Goal: Task Accomplishment & Management: Complete application form

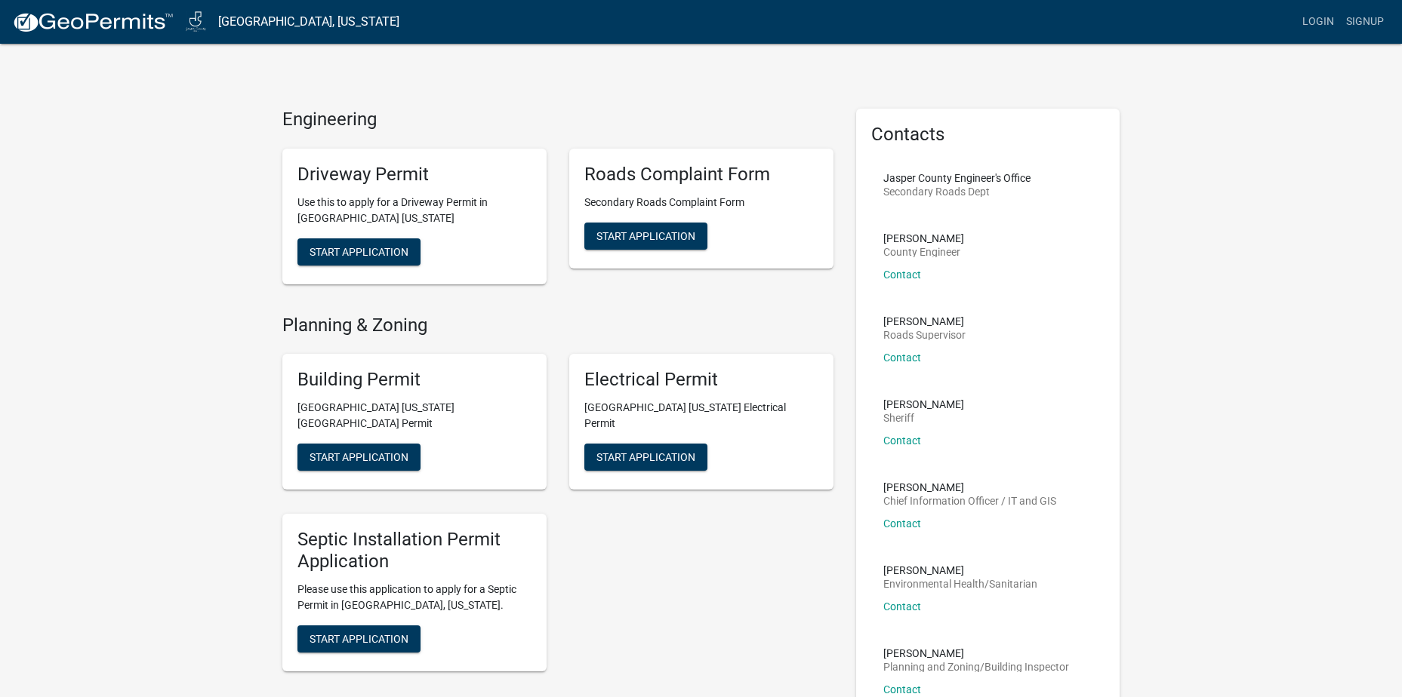
click at [641, 254] on div "Roads Complaint Form Secondary Roads Complaint Form Start Application" at bounding box center [701, 209] width 264 height 120
click at [645, 245] on button "Start Application" at bounding box center [645, 236] width 123 height 27
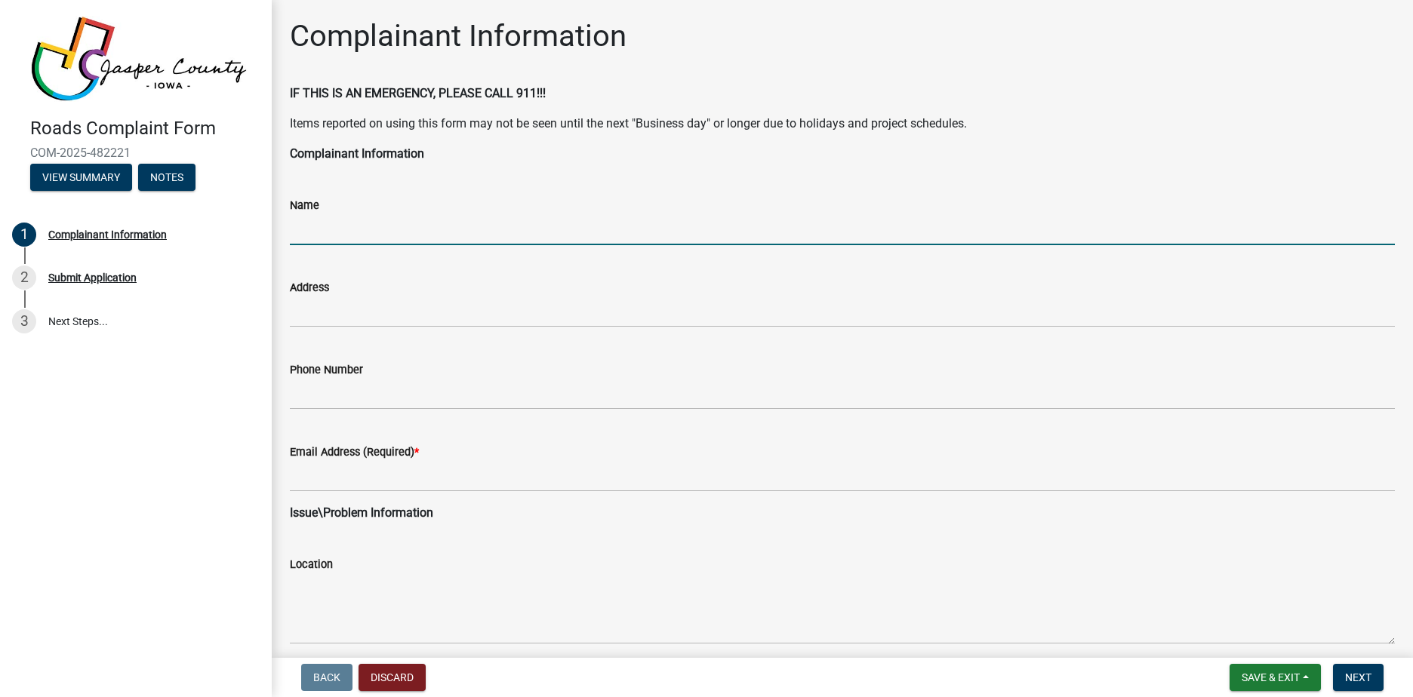
click at [346, 228] on input "Name" at bounding box center [842, 229] width 1105 height 31
type input "[PERSON_NAME]"
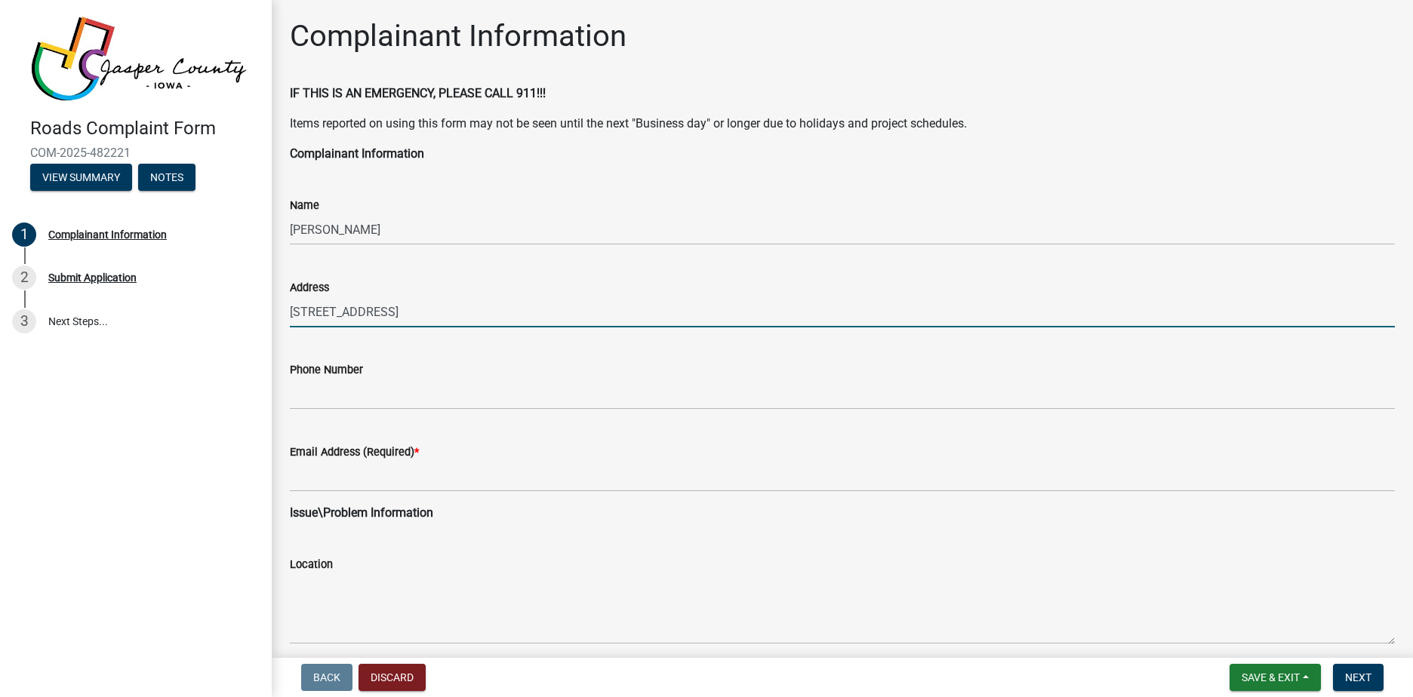
type input "[STREET_ADDRESS]"
drag, startPoint x: 347, startPoint y: 416, endPoint x: 359, endPoint y: 398, distance: 21.4
click at [347, 414] on wm-data-entity-input "Phone Number" at bounding box center [842, 381] width 1105 height 82
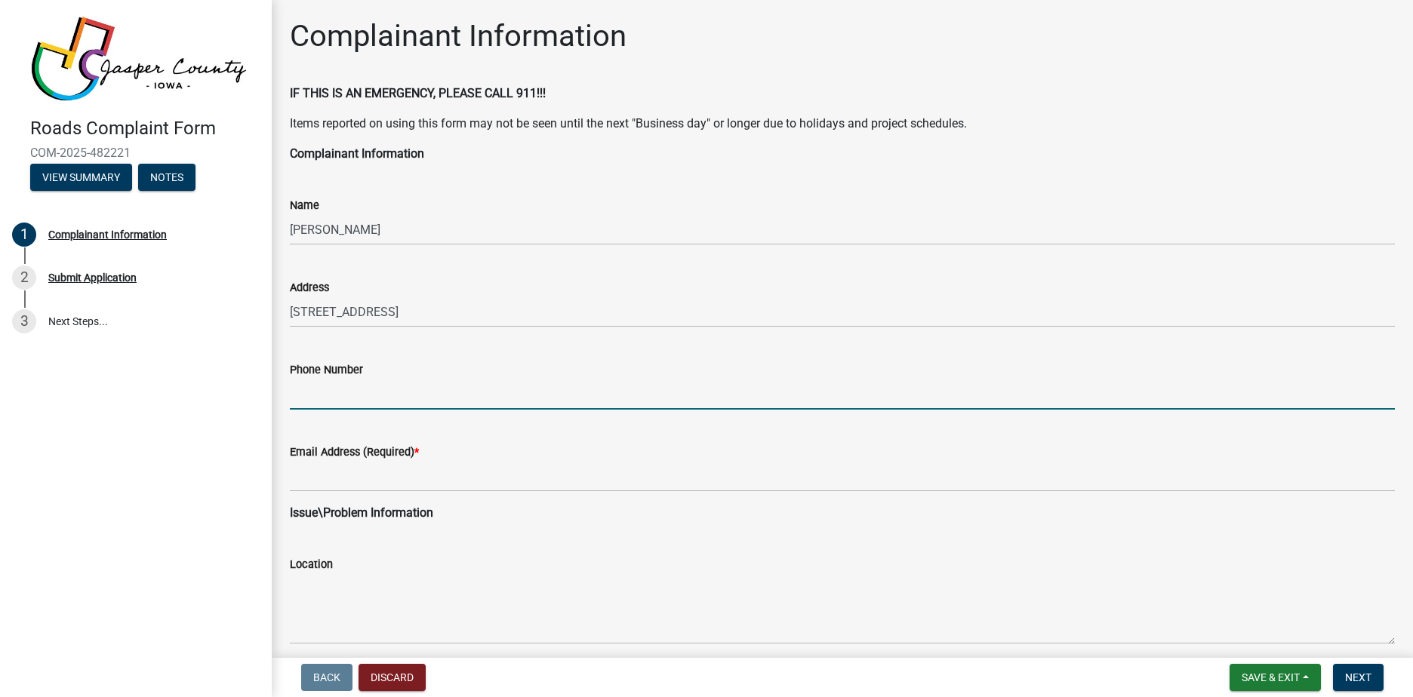
click at [362, 391] on input "Phone Number" at bounding box center [842, 394] width 1105 height 31
type input "[PHONE_NUMBER]"
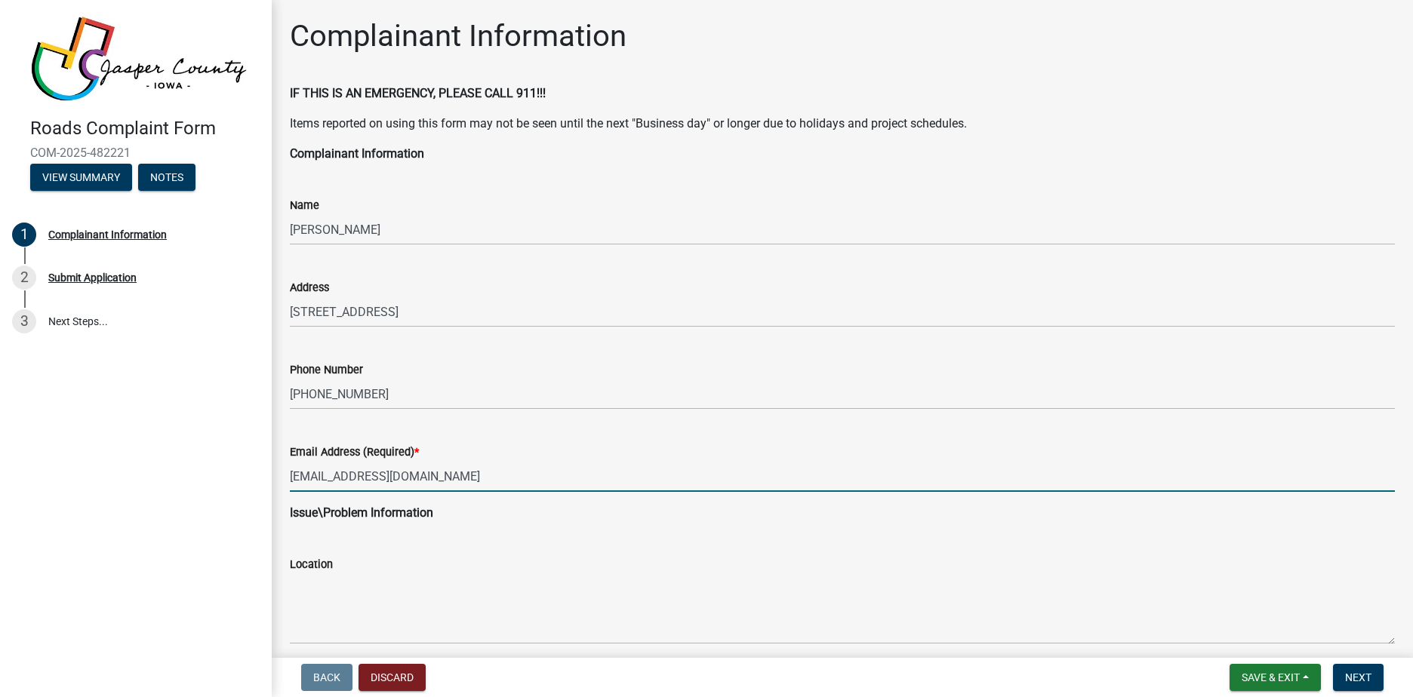
type input "[EMAIL_ADDRESS][DOMAIN_NAME]"
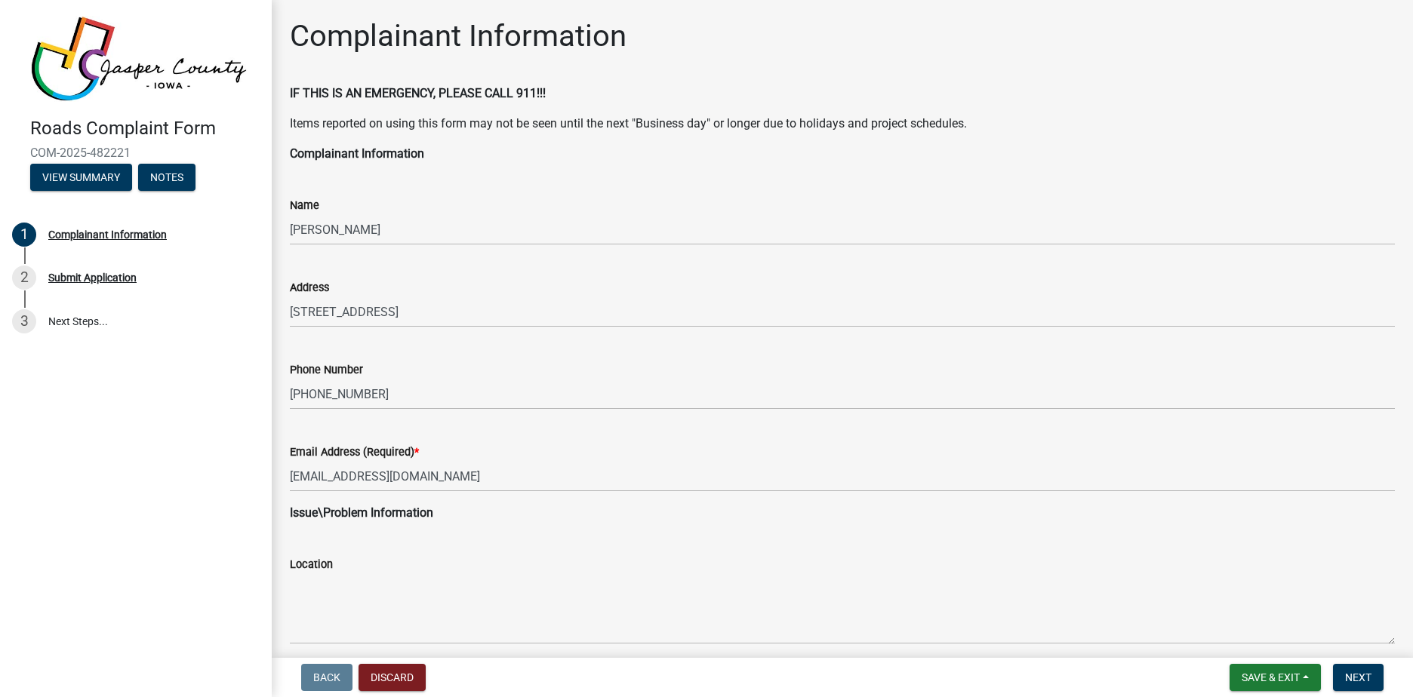
click at [376, 537] on div "Location" at bounding box center [842, 589] width 1105 height 110
click at [371, 513] on strong "Issue\Problem Information" at bounding box center [361, 513] width 143 height 14
click at [358, 549] on div "Location" at bounding box center [842, 589] width 1105 height 110
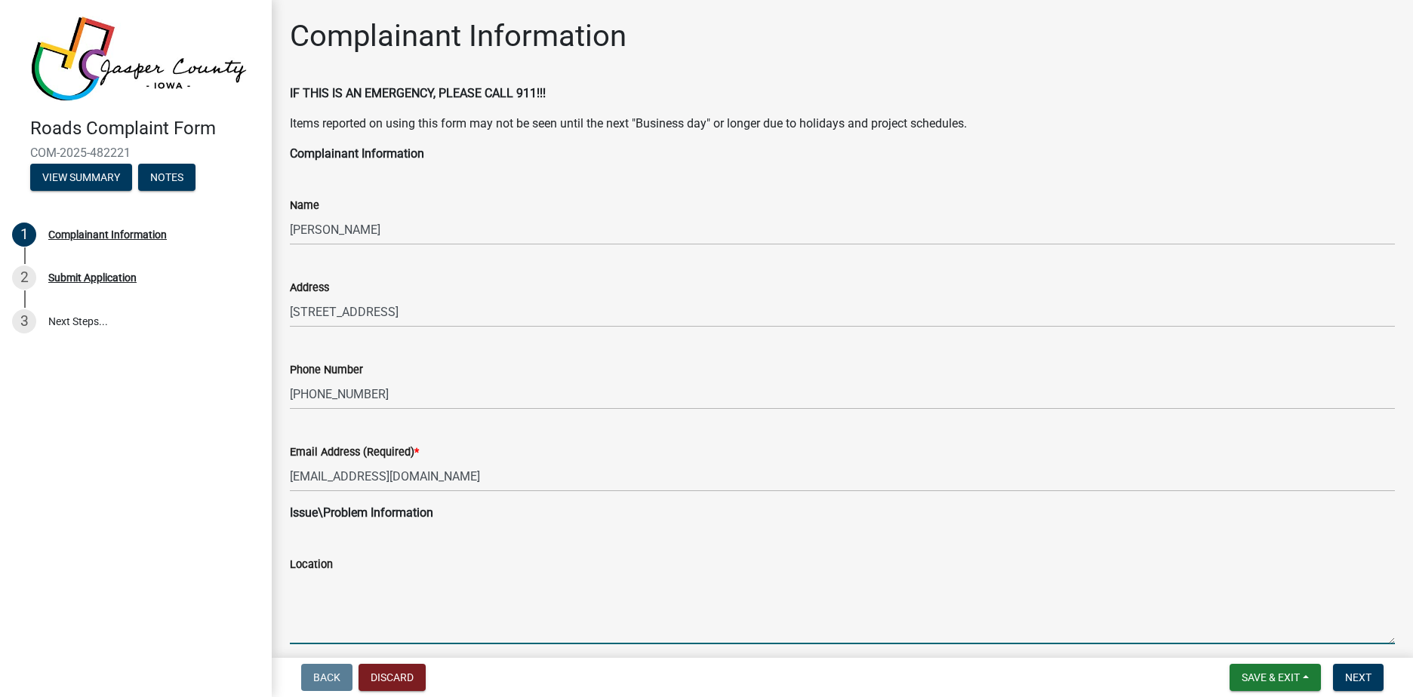
click at [329, 596] on textarea "Location" at bounding box center [842, 609] width 1105 height 71
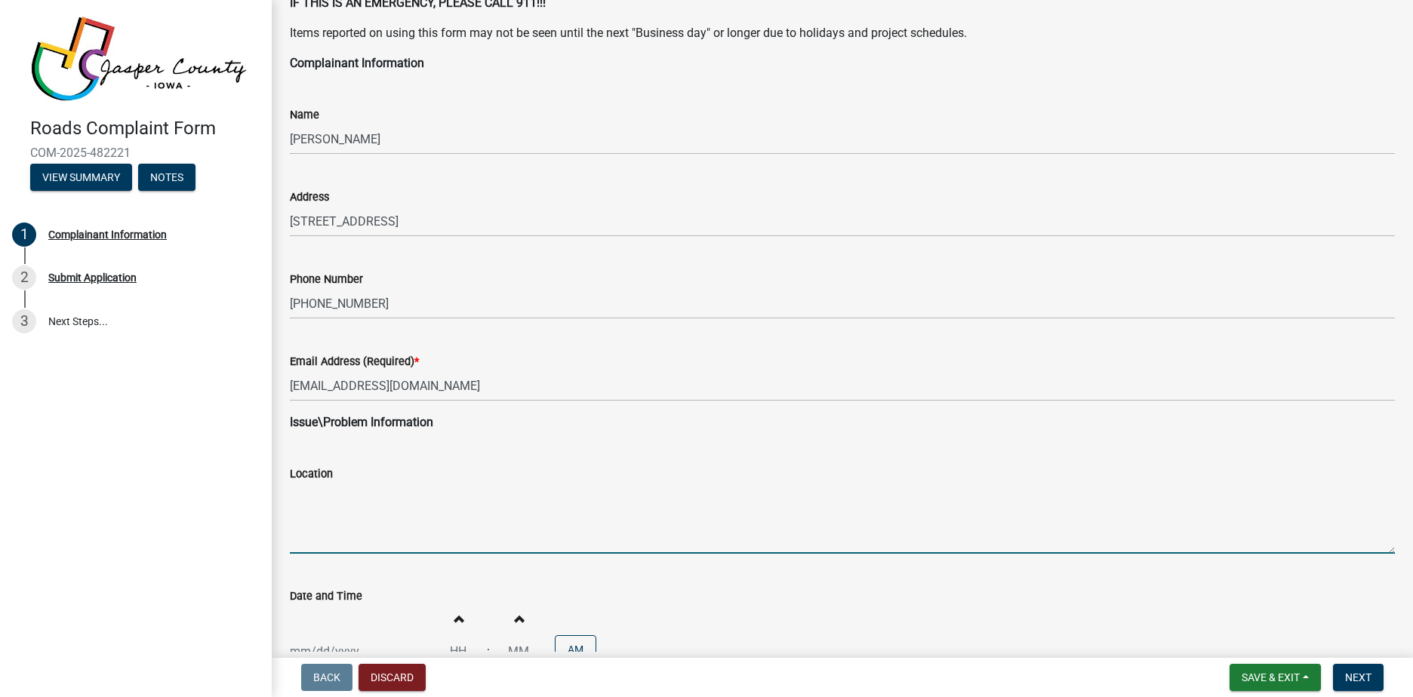
scroll to position [302, 0]
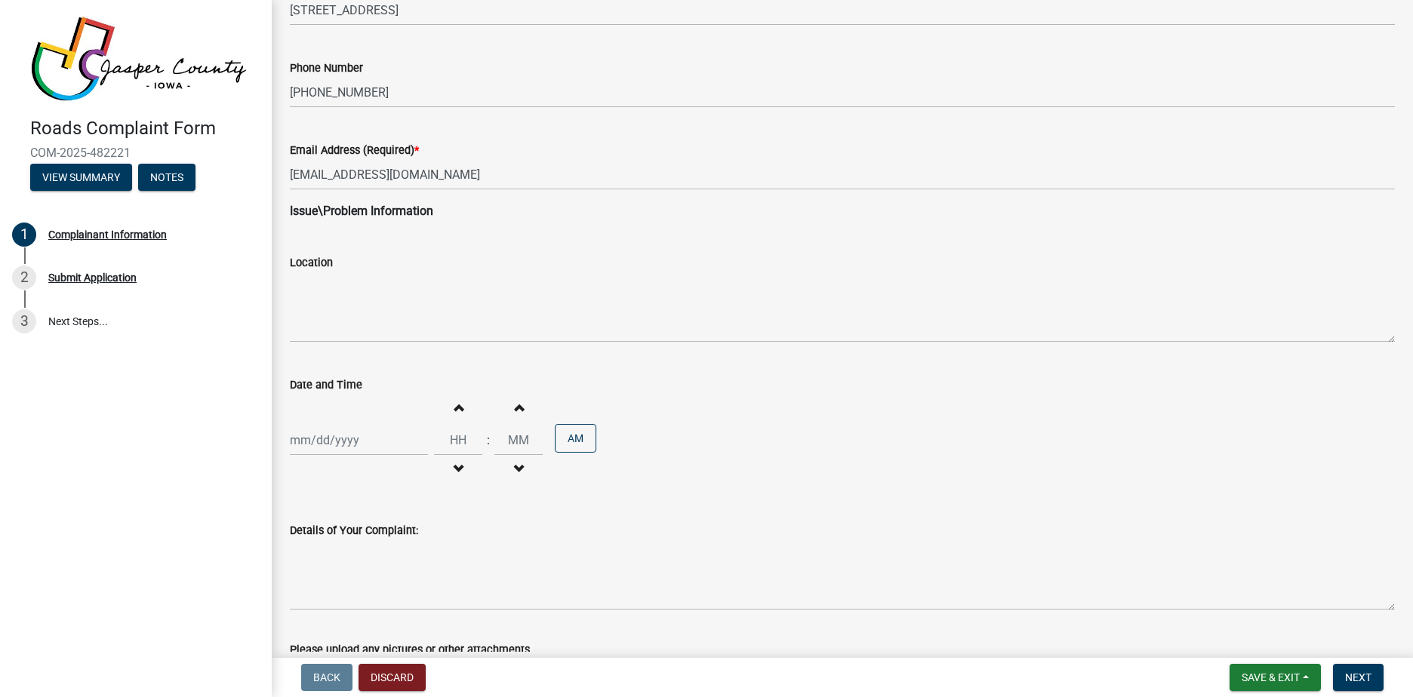
click at [370, 217] on strong "Issue\Problem Information" at bounding box center [361, 211] width 143 height 14
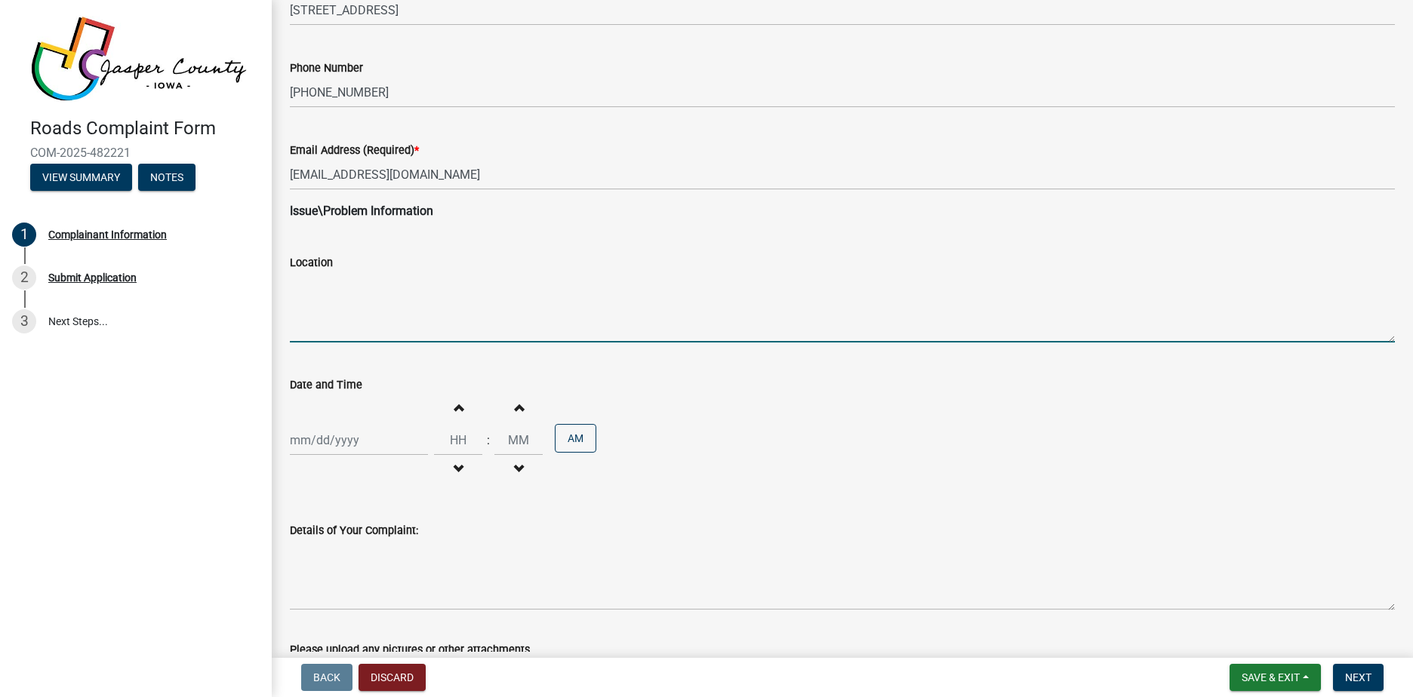
click at [329, 298] on textarea "Location" at bounding box center [842, 307] width 1105 height 71
click at [361, 232] on div "Location" at bounding box center [842, 287] width 1105 height 110
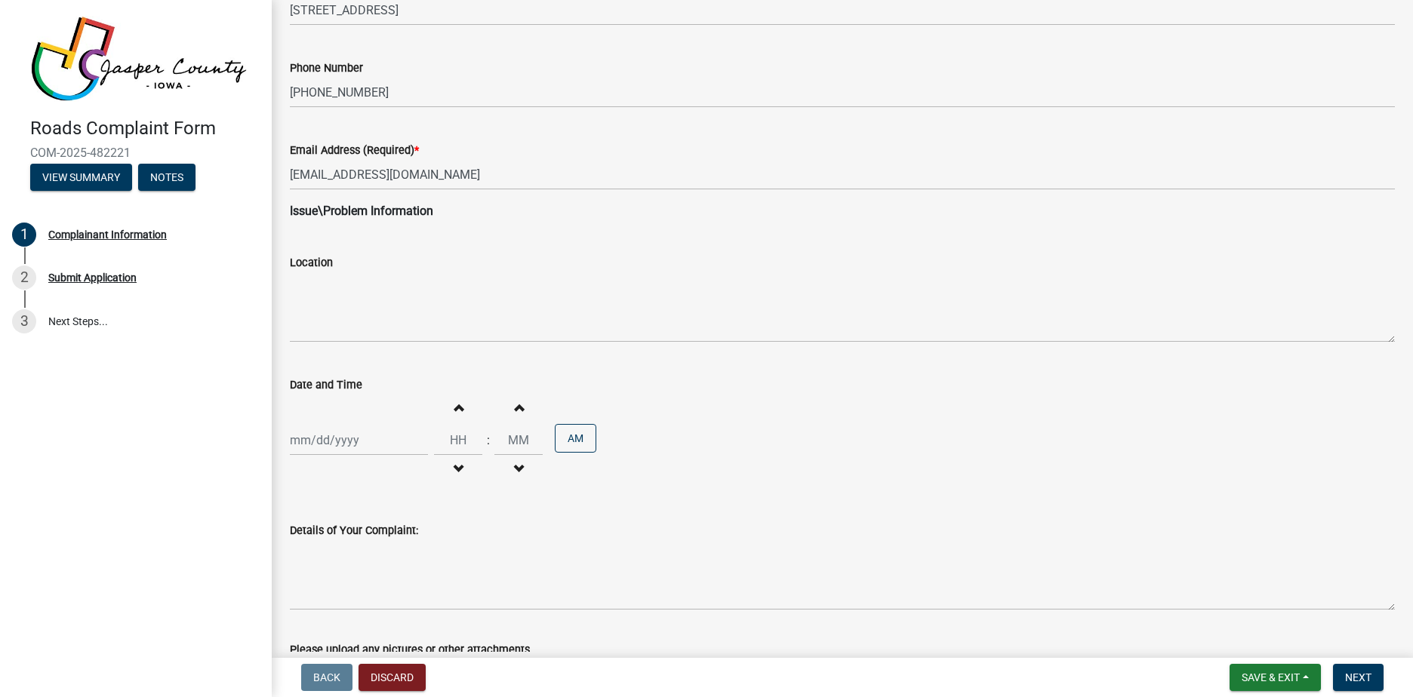
click at [323, 227] on wm-data-entity-input "Issue\Problem Information" at bounding box center [842, 217] width 1105 height 30
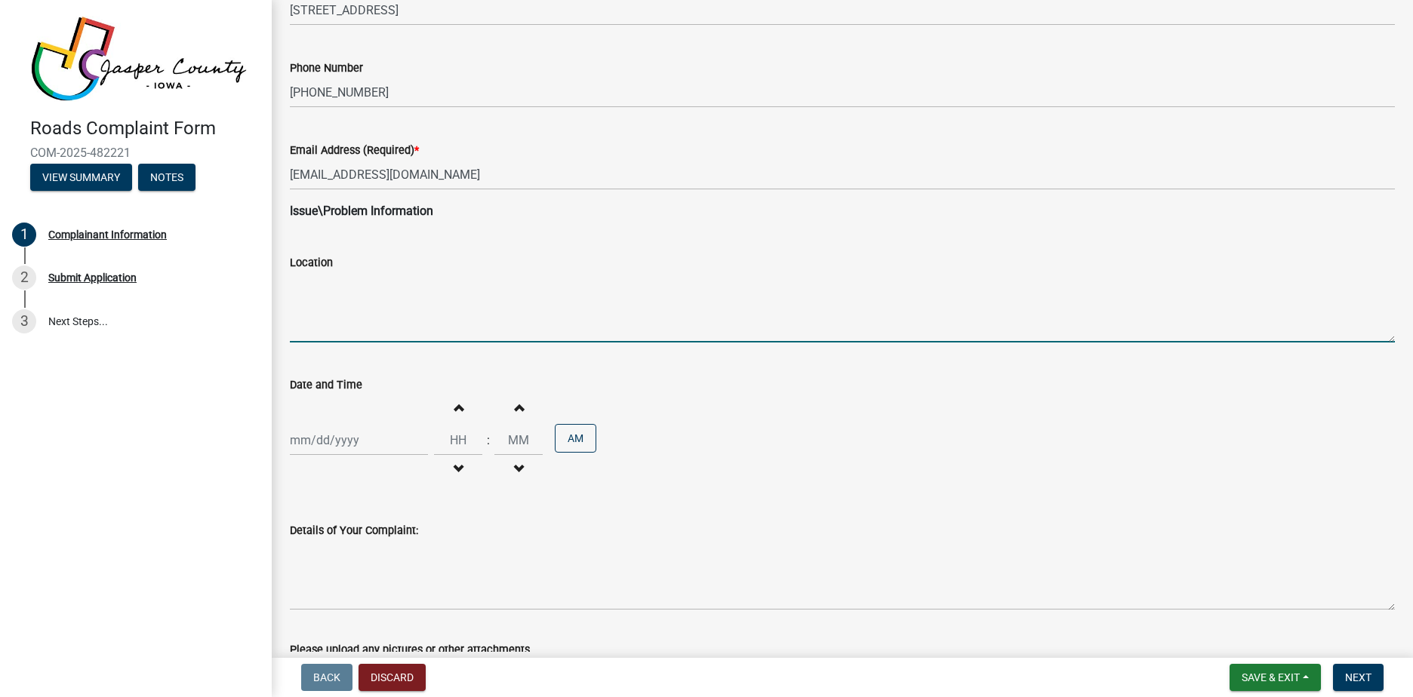
click at [337, 295] on textarea "Location" at bounding box center [842, 307] width 1105 height 71
type textarea "intersection of [GEOGRAPHIC_DATA] e and 224"
click at [370, 309] on textarea "intersection of [GEOGRAPHIC_DATA] e and 224" at bounding box center [842, 307] width 1105 height 71
click at [331, 445] on div at bounding box center [359, 440] width 138 height 31
select select "9"
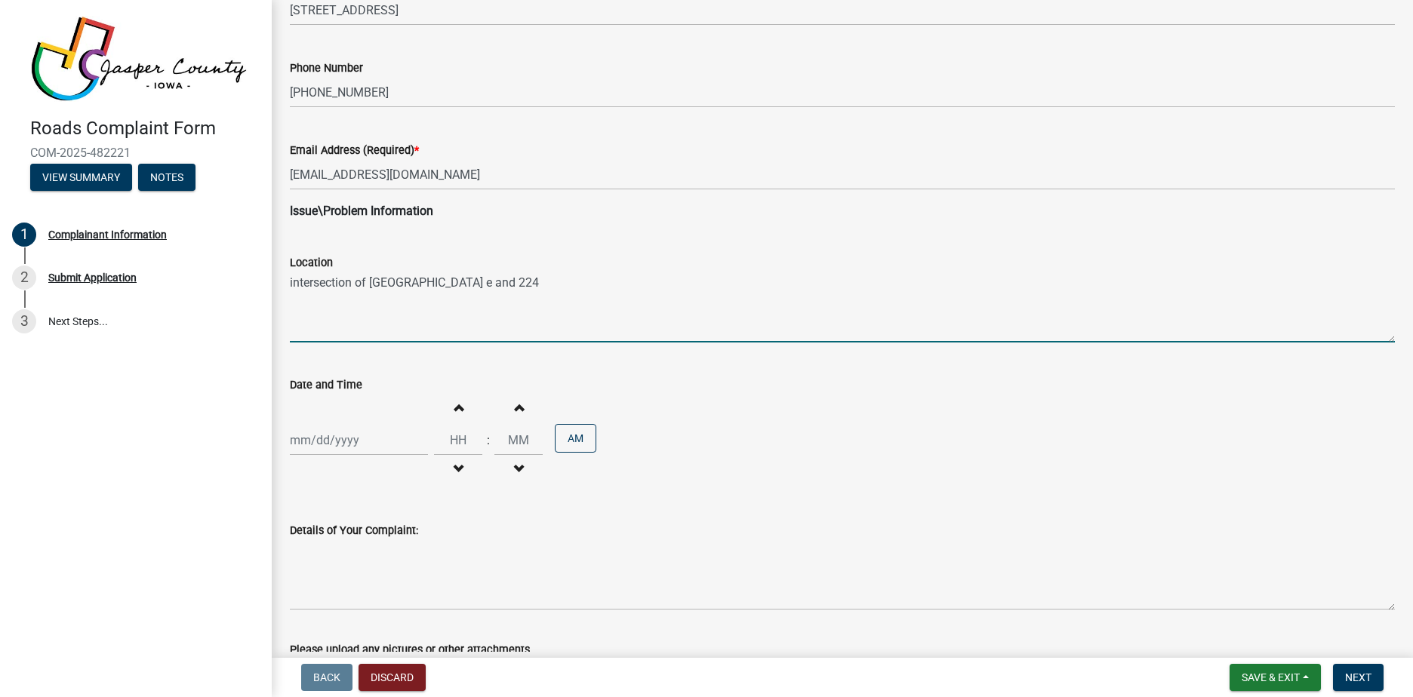
select select "2025"
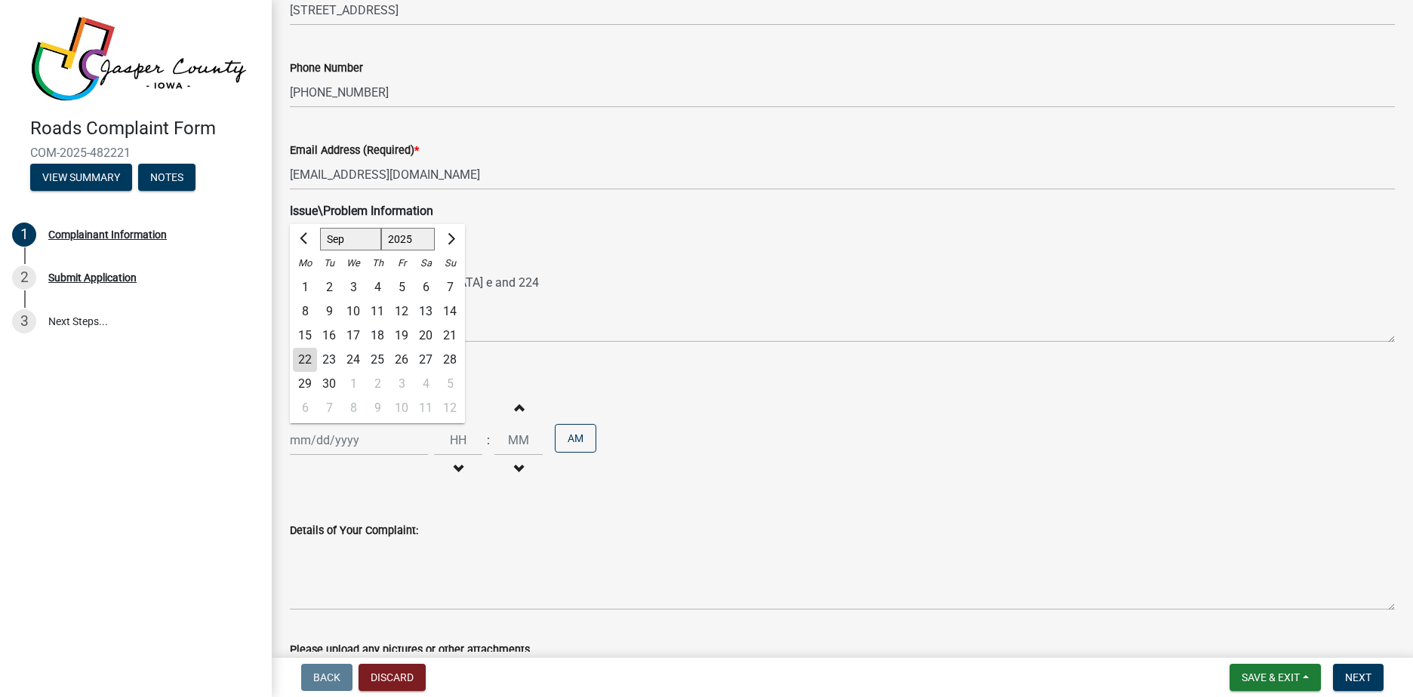
click at [311, 359] on div "22" at bounding box center [305, 360] width 24 height 24
type input "[DATE]"
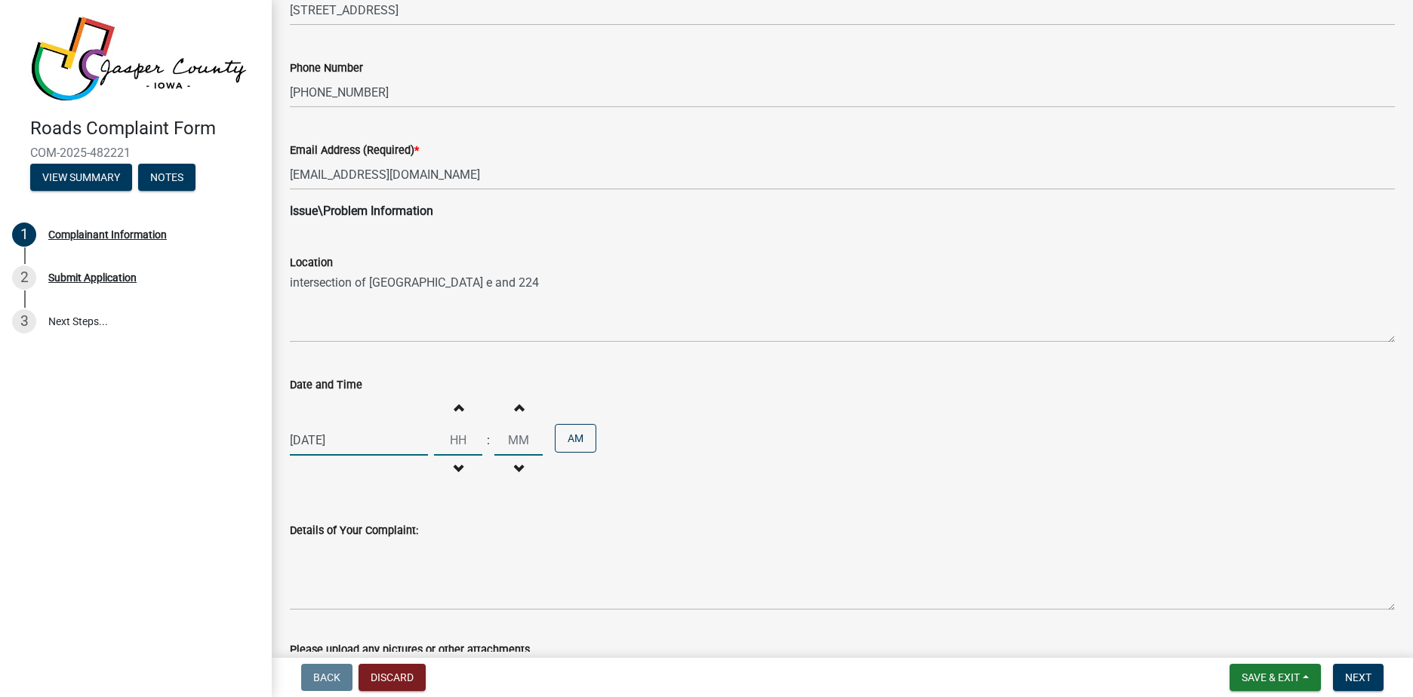
click at [456, 440] on input "Hours" at bounding box center [458, 440] width 48 height 31
drag, startPoint x: 461, startPoint y: 440, endPoint x: 448, endPoint y: 442, distance: 12.9
click at [448, 442] on input "Hours" at bounding box center [458, 440] width 48 height 31
click at [460, 413] on button "Increment hours" at bounding box center [458, 407] width 32 height 27
type input "01"
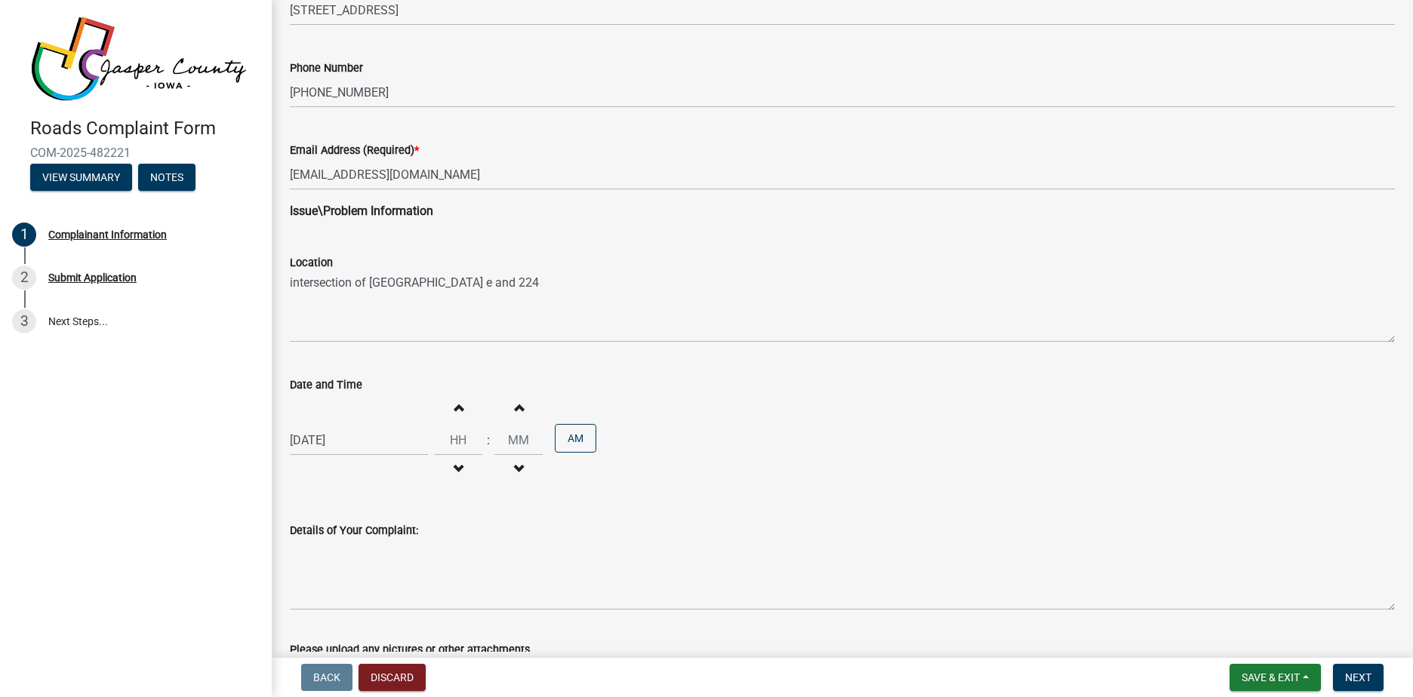
type input "00"
click at [457, 463] on button "Decrement hours" at bounding box center [458, 469] width 32 height 27
type input "12"
click at [602, 447] on span "CDT" at bounding box center [607, 441] width 23 height 18
click at [602, 433] on span "CDT" at bounding box center [607, 441] width 23 height 18
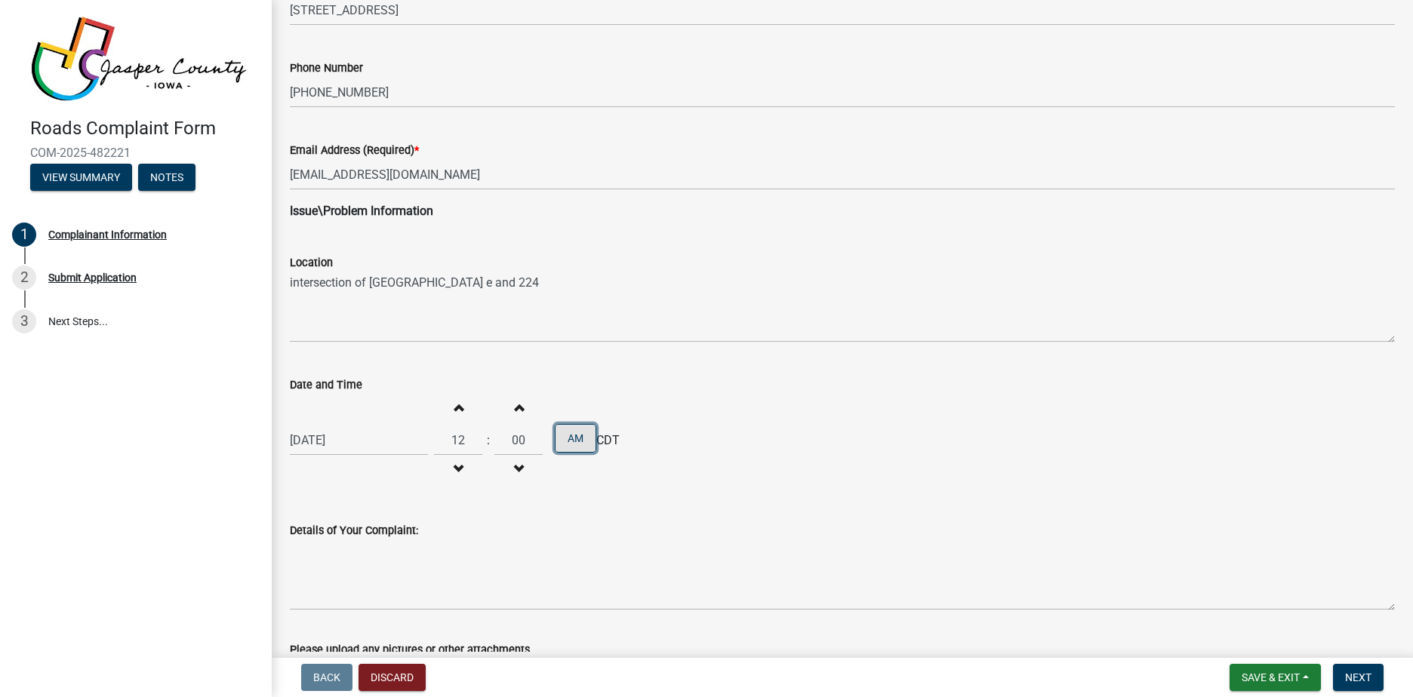
click at [573, 439] on button "AM" at bounding box center [576, 438] width 42 height 29
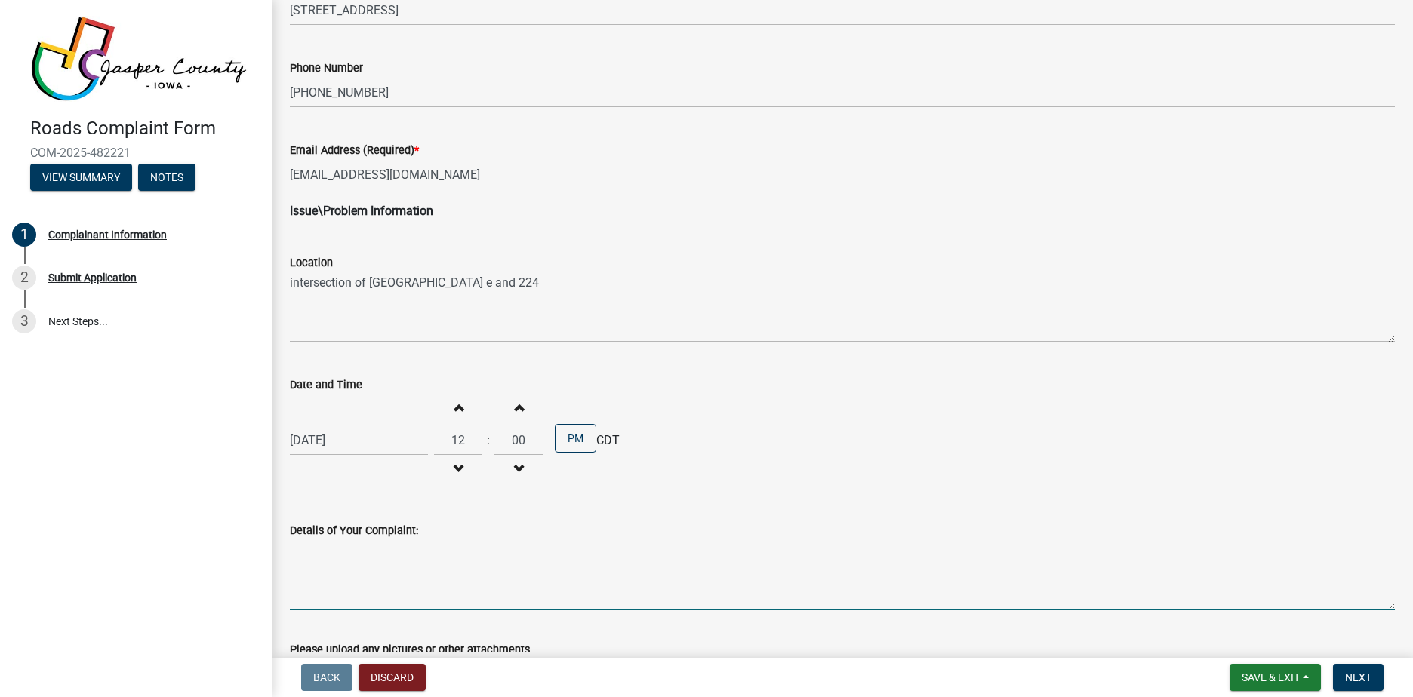
click at [408, 568] on textarea "Details of Your Complaint:" at bounding box center [842, 575] width 1105 height 71
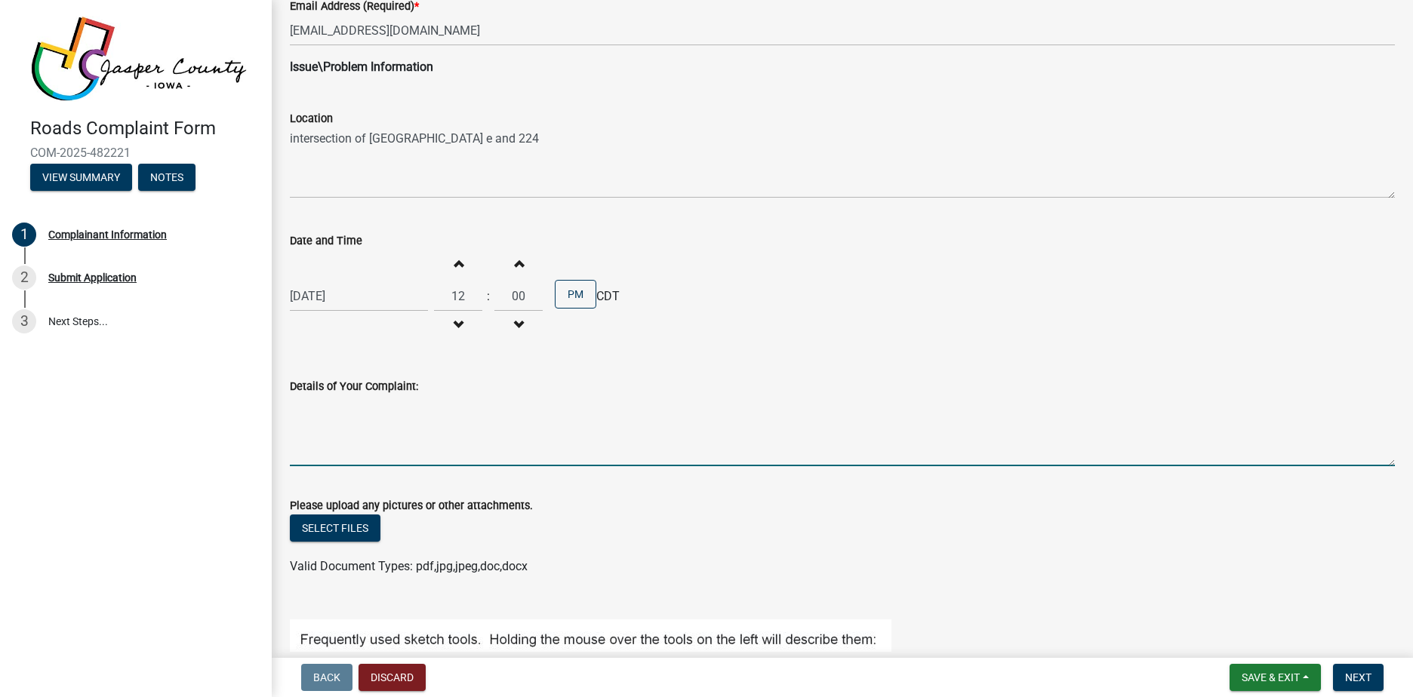
scroll to position [453, 0]
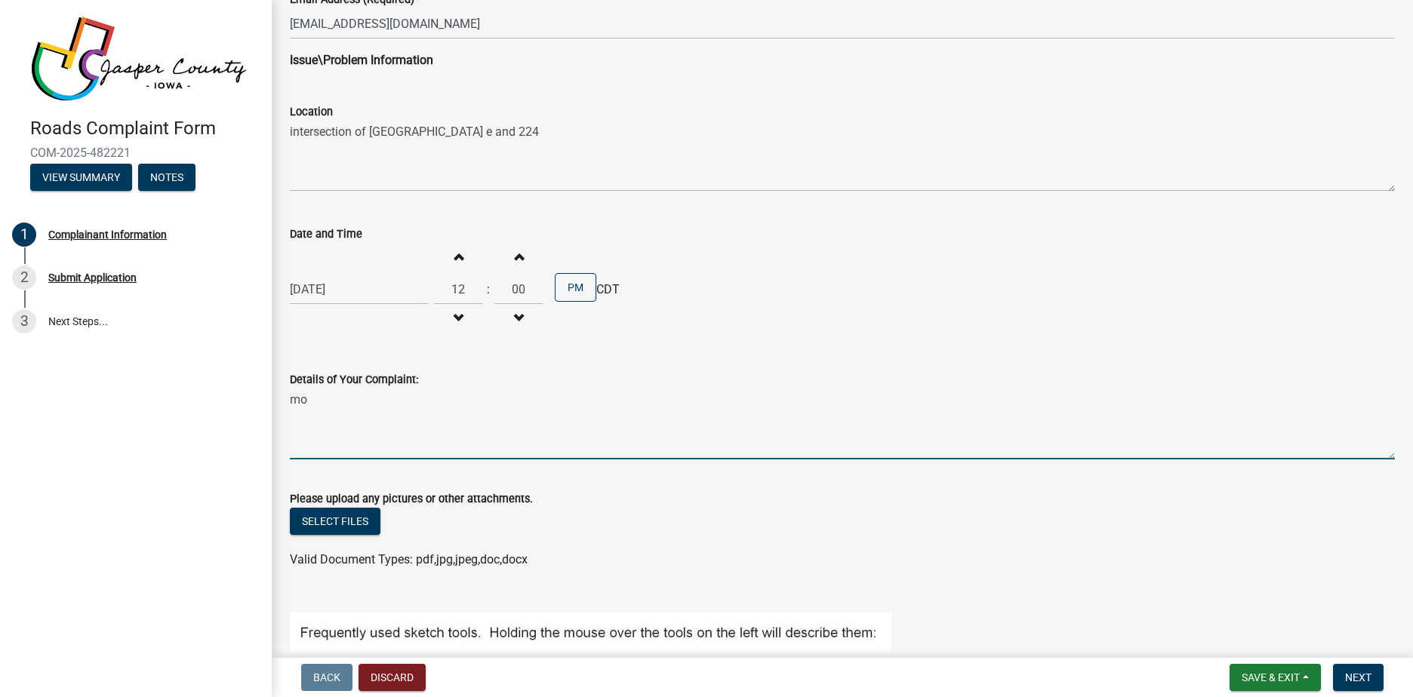
type textarea "m"
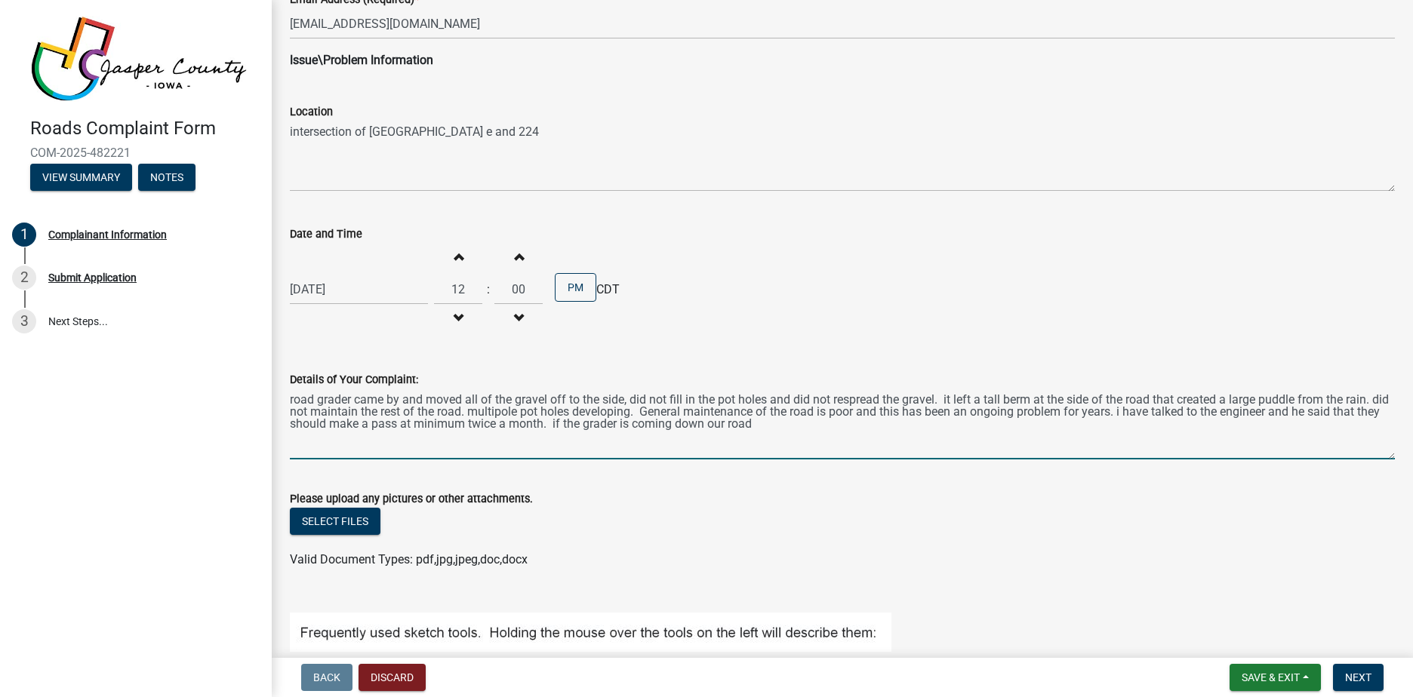
drag, startPoint x: 568, startPoint y: 426, endPoint x: 494, endPoint y: 436, distance: 74.6
click at [494, 436] on textarea "road grader came by and moved all of the gravel off to the side, did not fill i…" at bounding box center [842, 424] width 1105 height 71
click at [629, 423] on textarea "road grader came by and moved all of the gravel off to the side, did not fill i…" at bounding box center [842, 424] width 1105 height 71
click at [846, 423] on textarea "road grader came by and moved all of the gravel off to the side, did not fill i…" at bounding box center [842, 424] width 1105 height 71
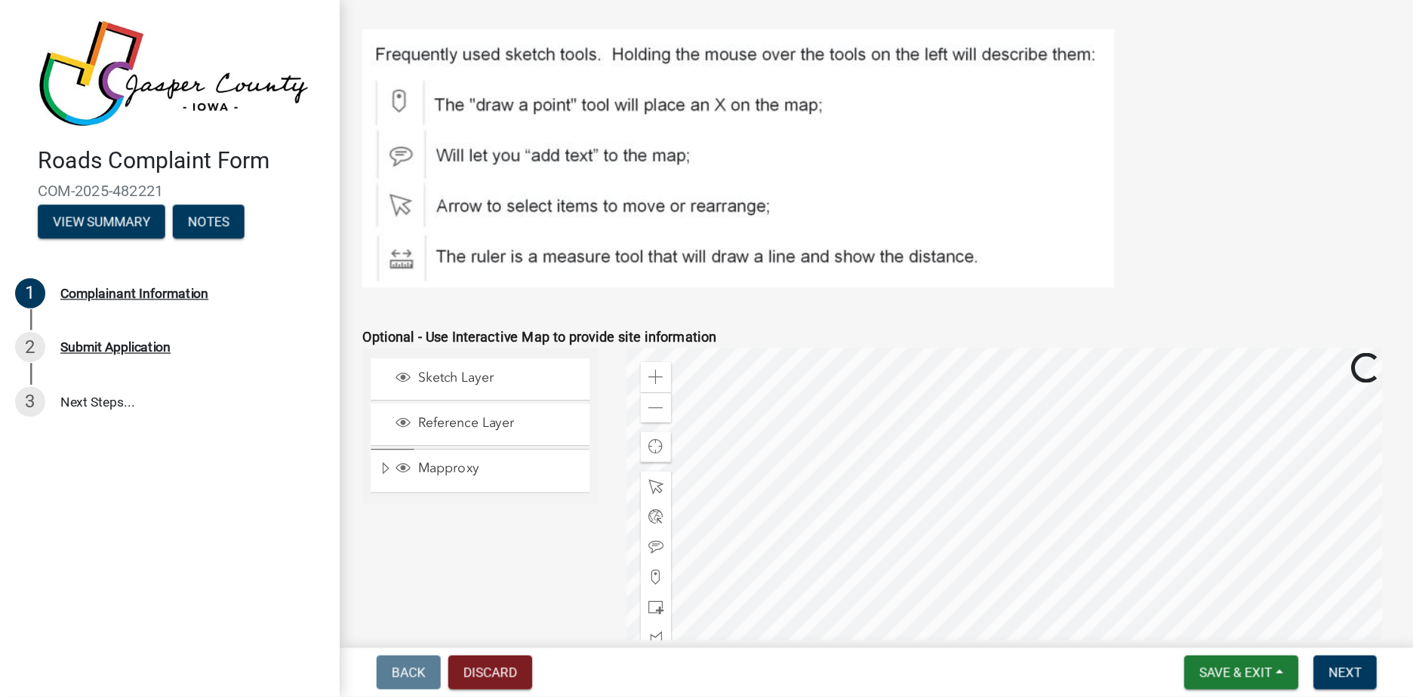
scroll to position [1043, 0]
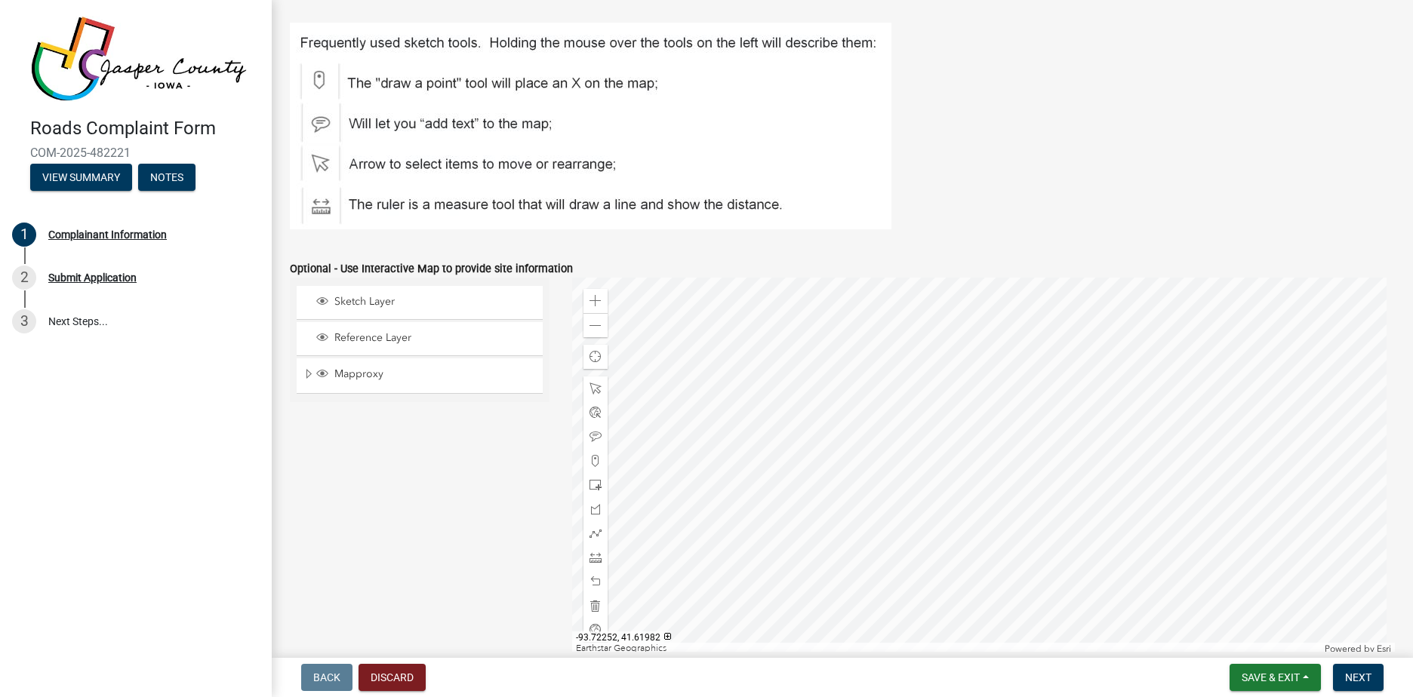
drag, startPoint x: 518, startPoint y: 501, endPoint x: 480, endPoint y: 396, distance: 111.5
click at [480, 396] on div "Sketch Layer Reference Layer Mapproxy County Zoning Labels Site_Structure Owner…" at bounding box center [420, 466] width 282 height 377
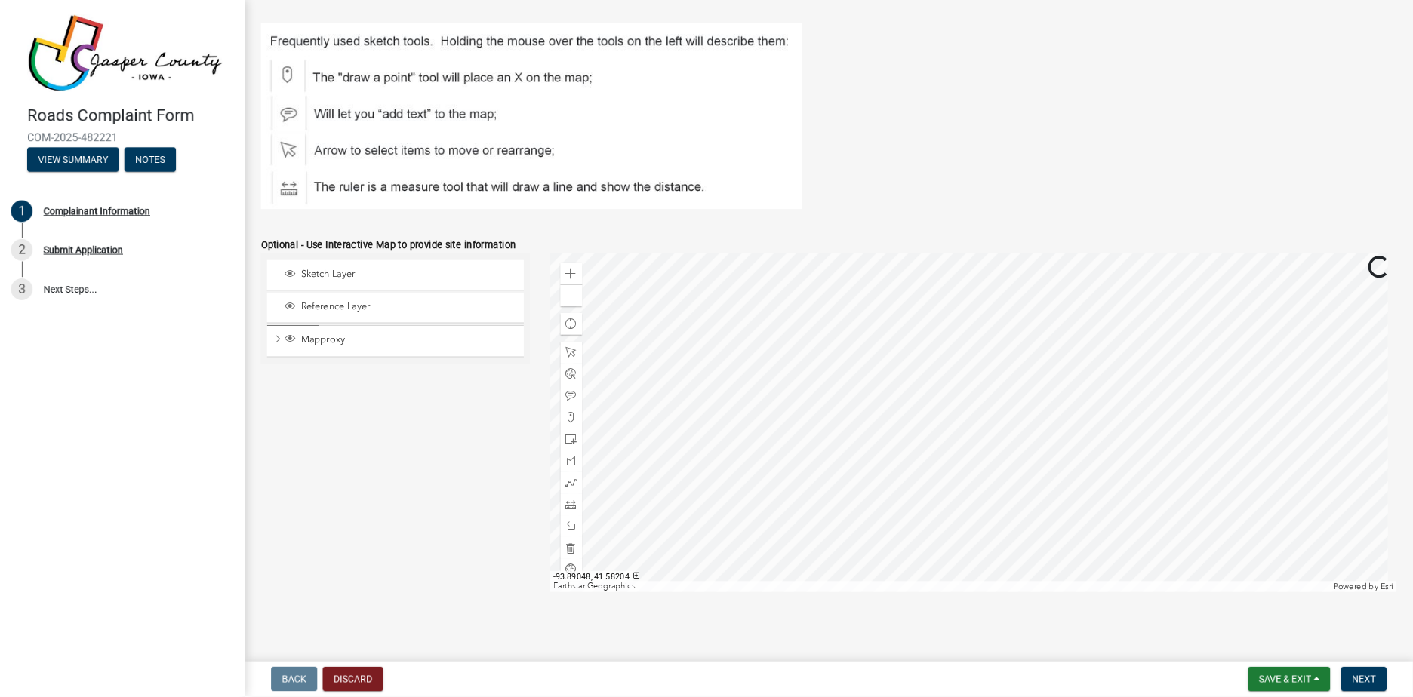
scroll to position [1041, 0]
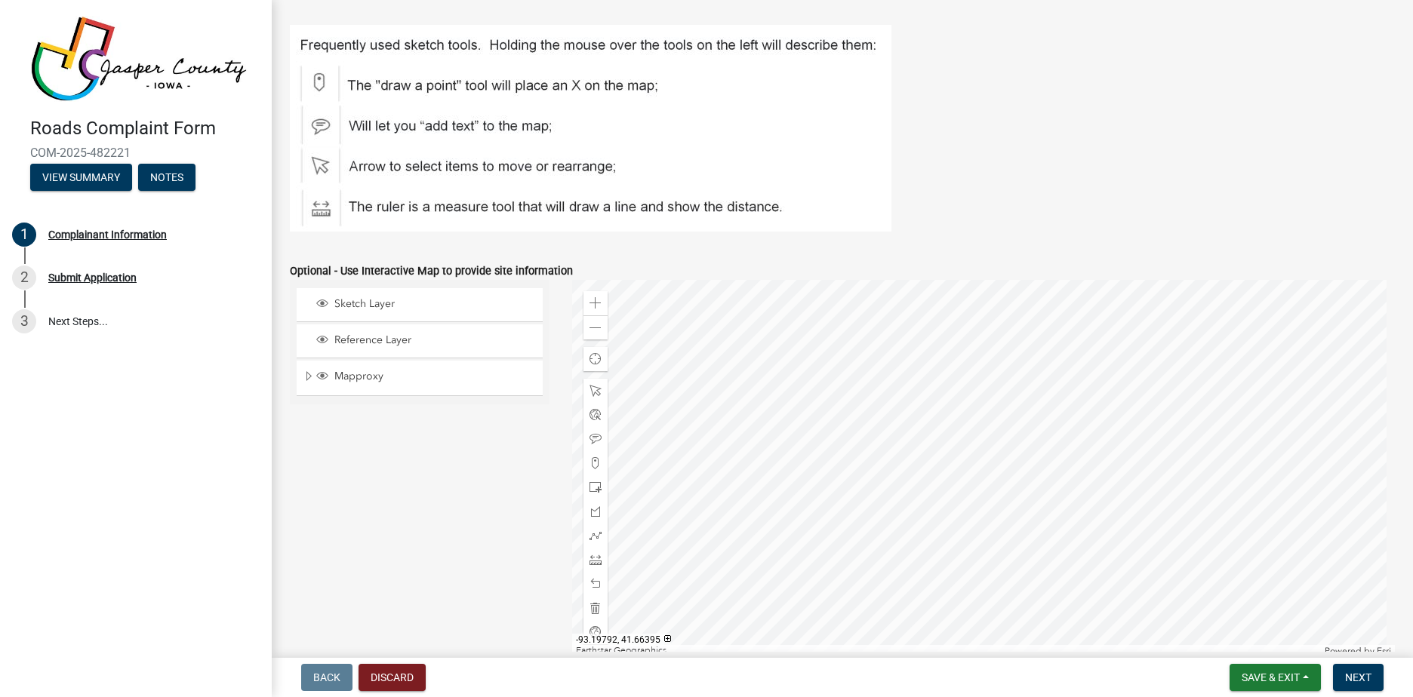
click at [925, 477] on div at bounding box center [983, 468] width 823 height 377
click at [1026, 463] on div at bounding box center [983, 468] width 823 height 377
click at [1065, 455] on div at bounding box center [983, 468] width 823 height 377
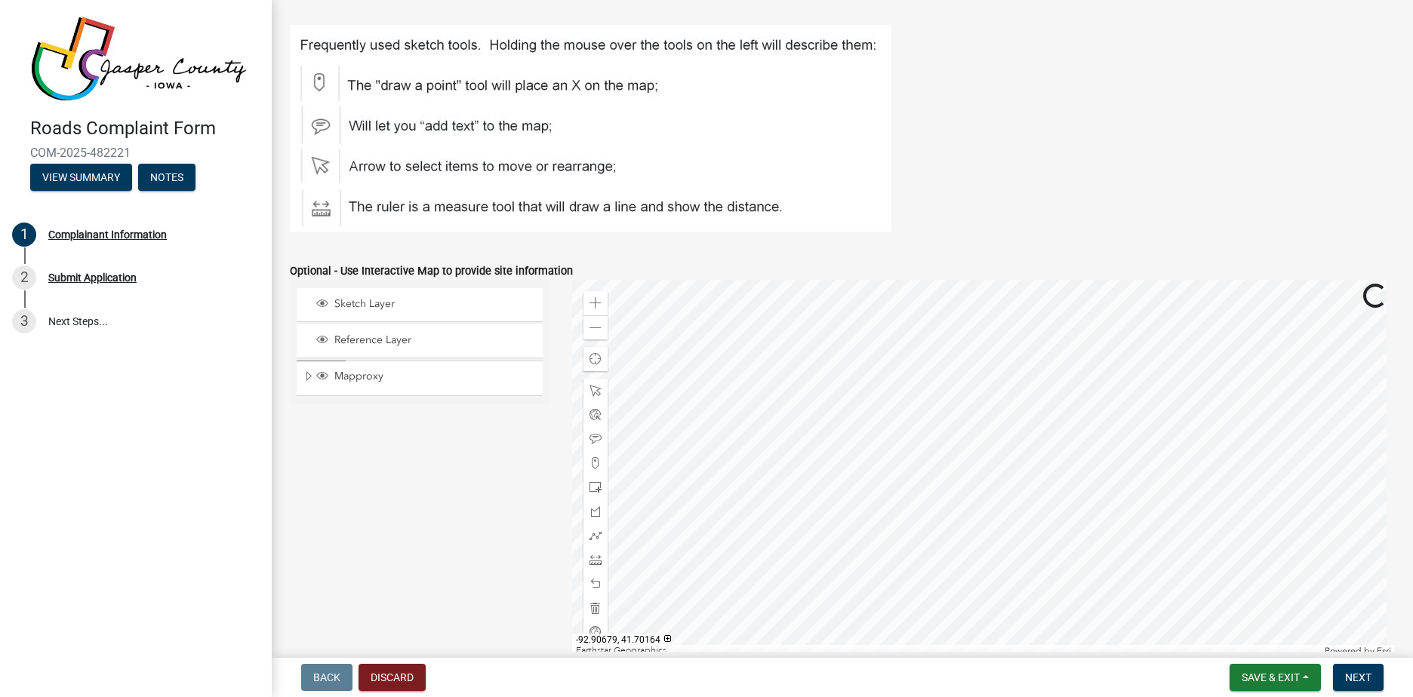
click at [1095, 427] on div at bounding box center [983, 468] width 823 height 377
click at [1079, 469] on div at bounding box center [983, 468] width 823 height 377
click at [1085, 470] on div at bounding box center [983, 468] width 823 height 377
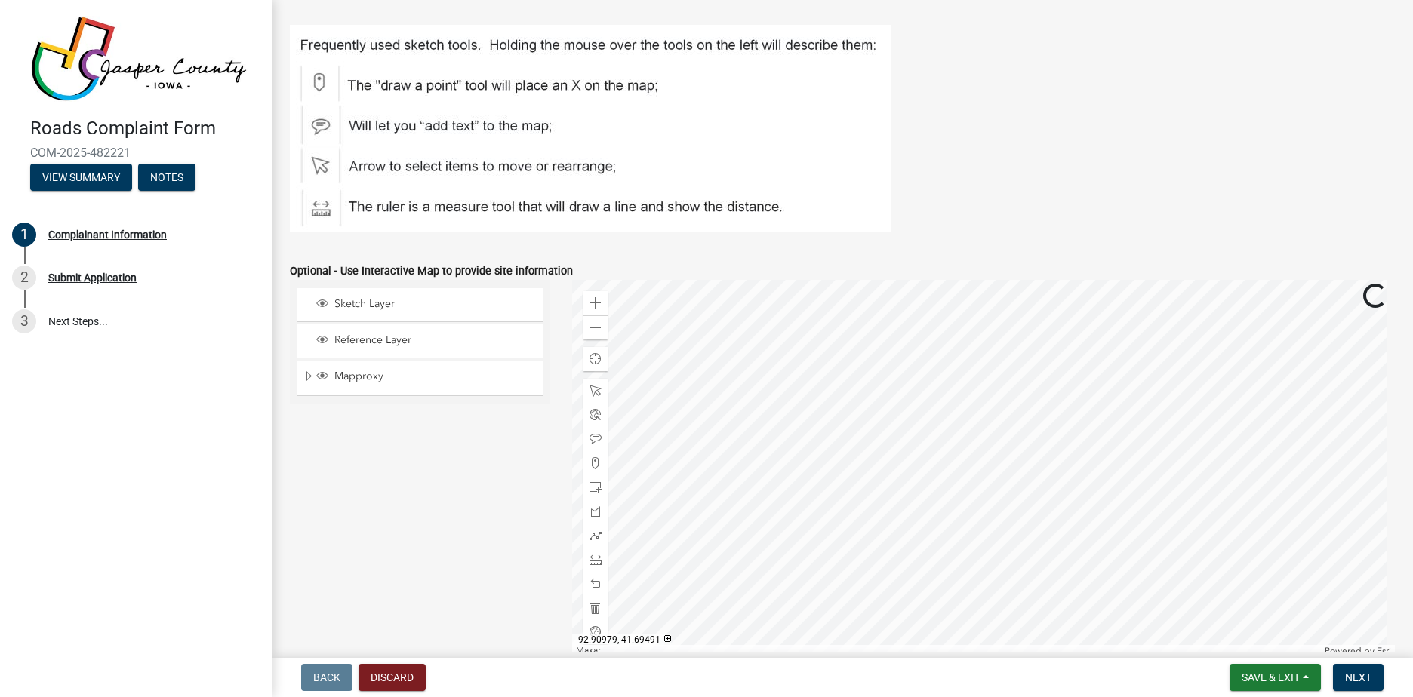
click at [1085, 470] on div at bounding box center [983, 468] width 823 height 377
click at [1040, 392] on div at bounding box center [983, 468] width 823 height 377
click at [1036, 433] on div at bounding box center [983, 468] width 823 height 377
click at [589, 466] on span at bounding box center [595, 463] width 12 height 12
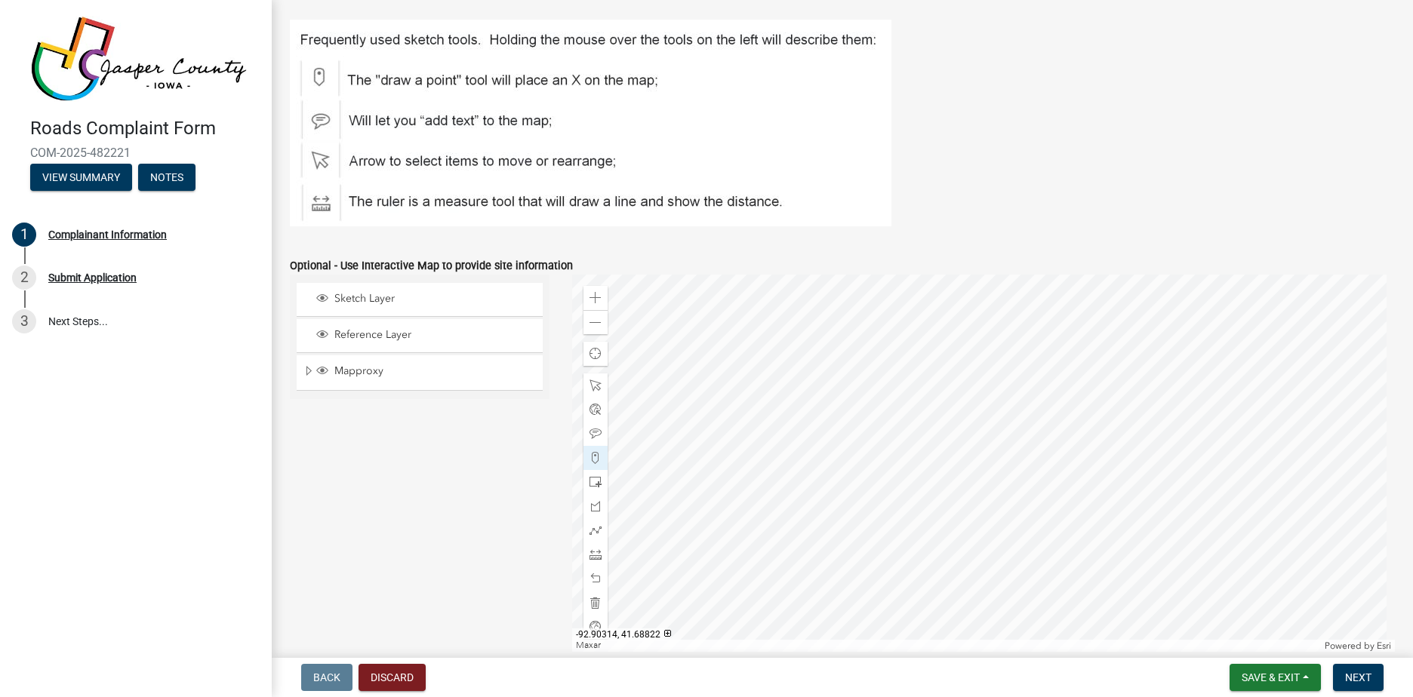
click at [1153, 476] on div at bounding box center [983, 463] width 823 height 377
click at [1156, 476] on div at bounding box center [983, 463] width 823 height 377
click at [1020, 478] on div at bounding box center [983, 463] width 823 height 377
click at [988, 478] on div at bounding box center [983, 463] width 823 height 377
click at [906, 477] on div at bounding box center [983, 463] width 823 height 377
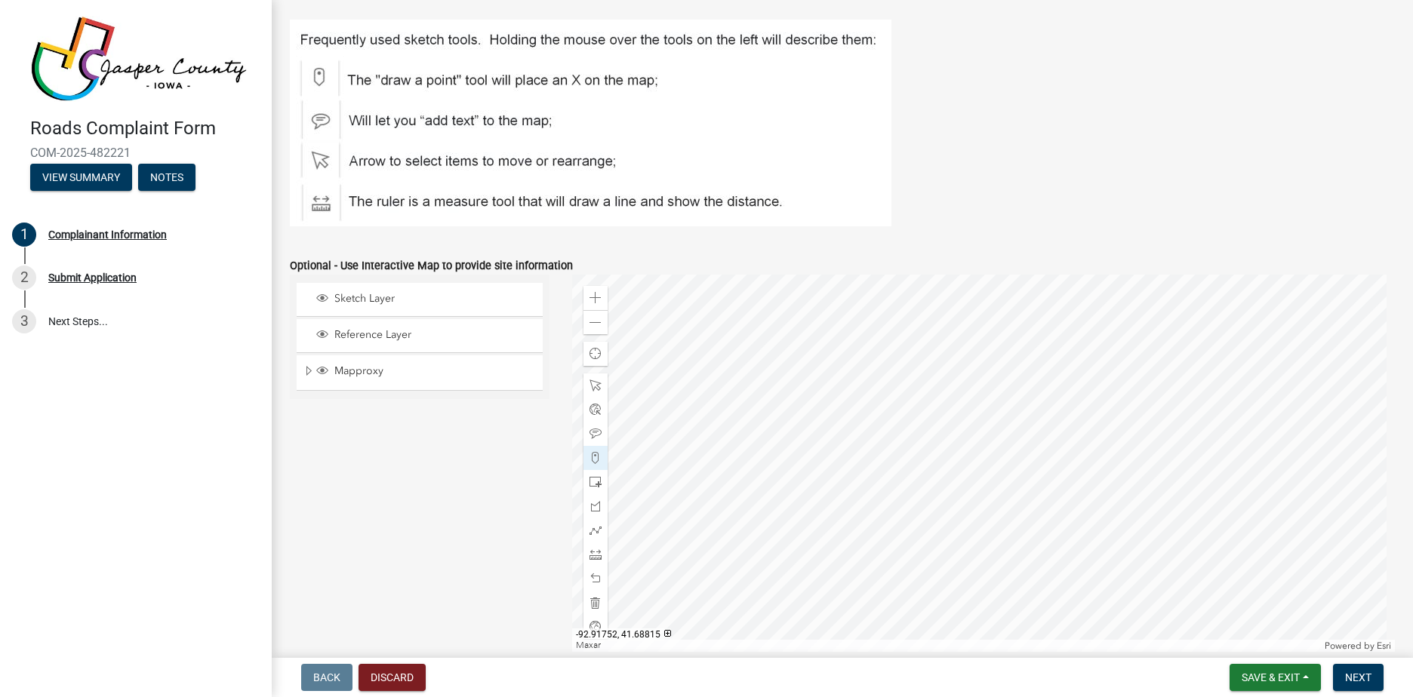
click at [900, 477] on div at bounding box center [983, 463] width 823 height 377
click at [832, 478] on div at bounding box center [983, 463] width 823 height 377
click at [1149, 477] on div at bounding box center [983, 463] width 823 height 377
click at [1143, 477] on div at bounding box center [983, 463] width 823 height 377
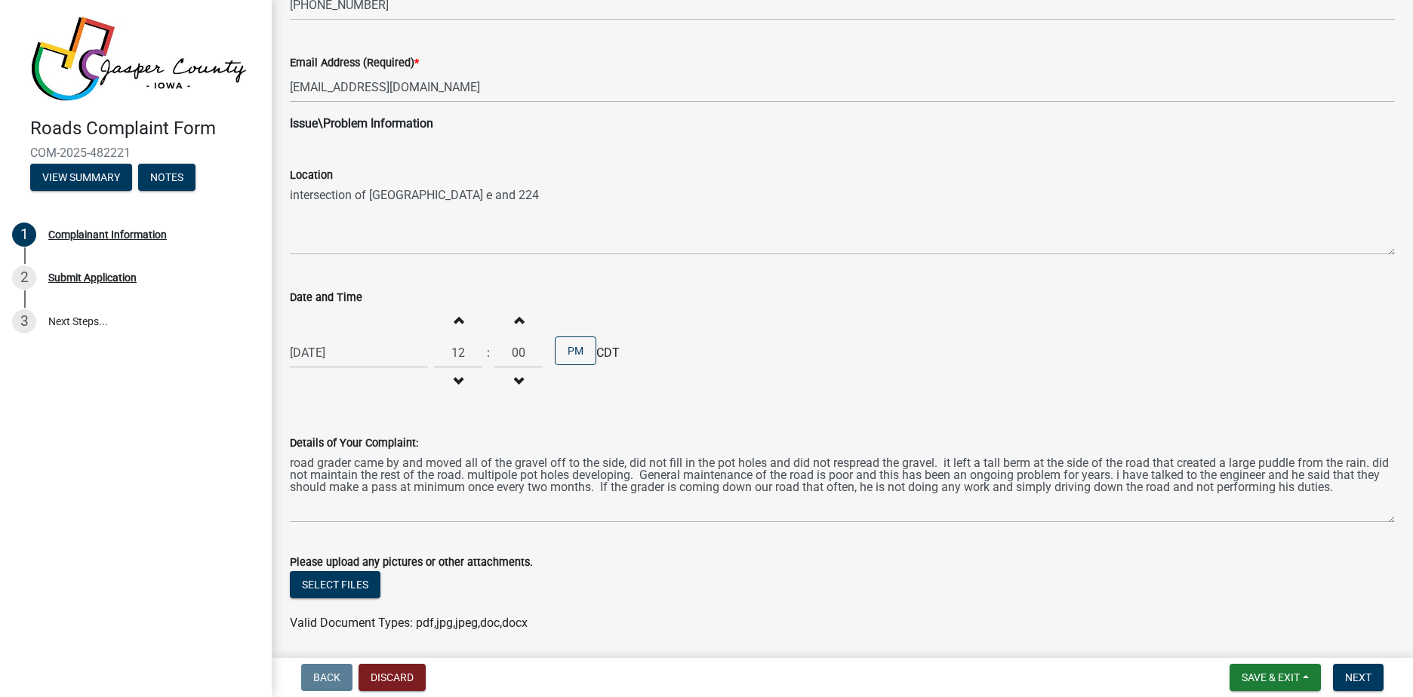
scroll to position [367, 0]
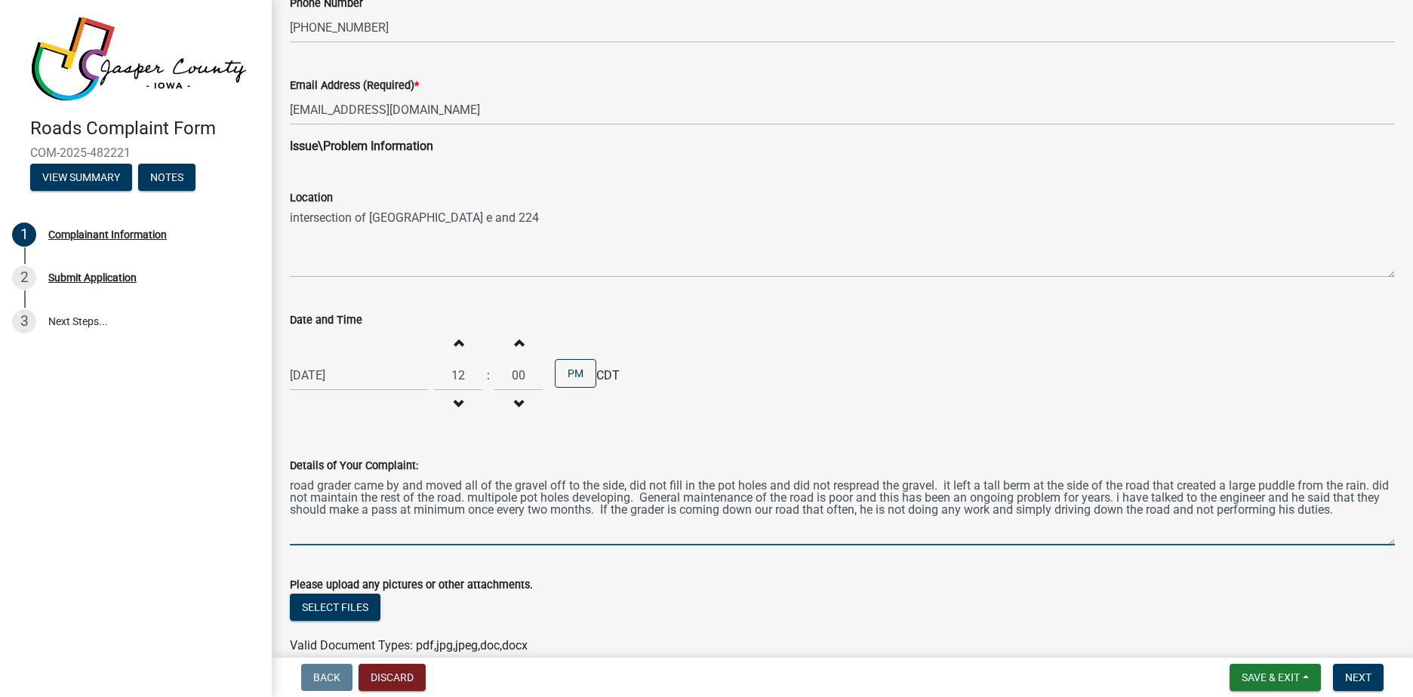
click at [1361, 517] on textarea "road grader came by and moved all of the gravel off to the side, did not fill i…" at bounding box center [842, 510] width 1105 height 71
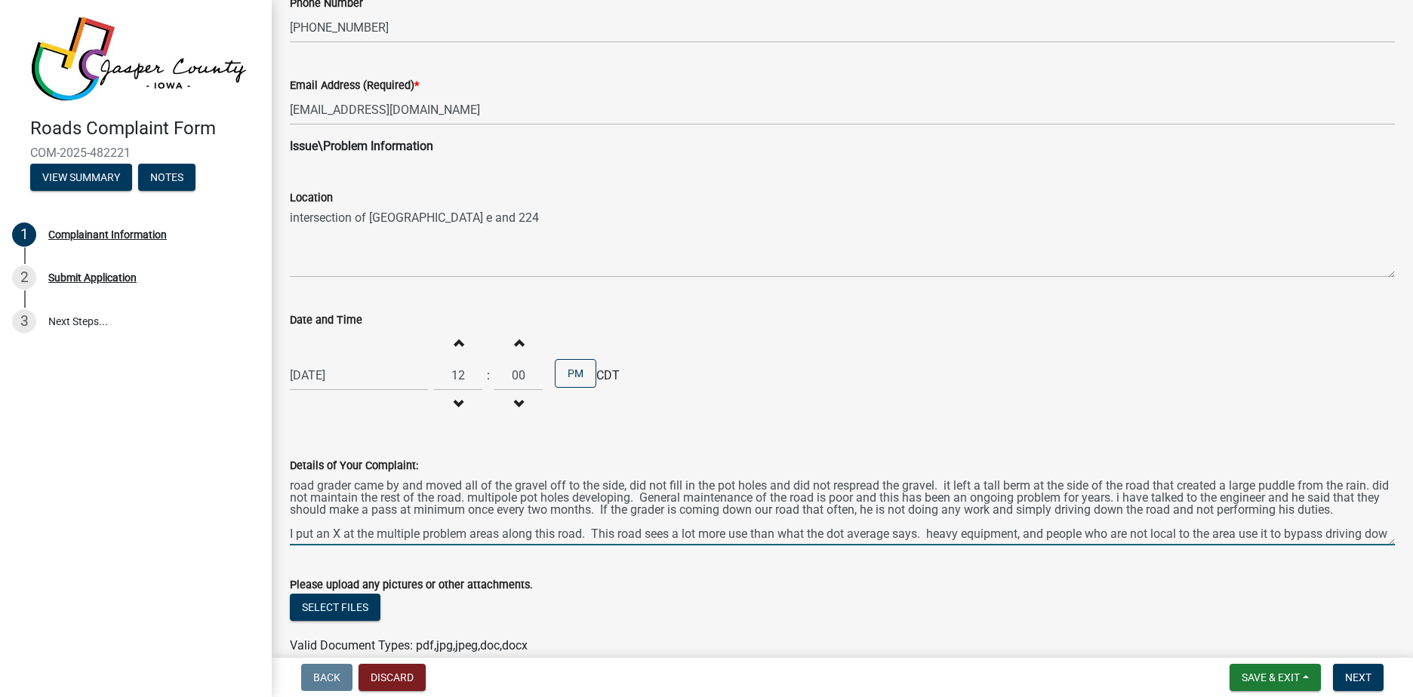
scroll to position [20, 0]
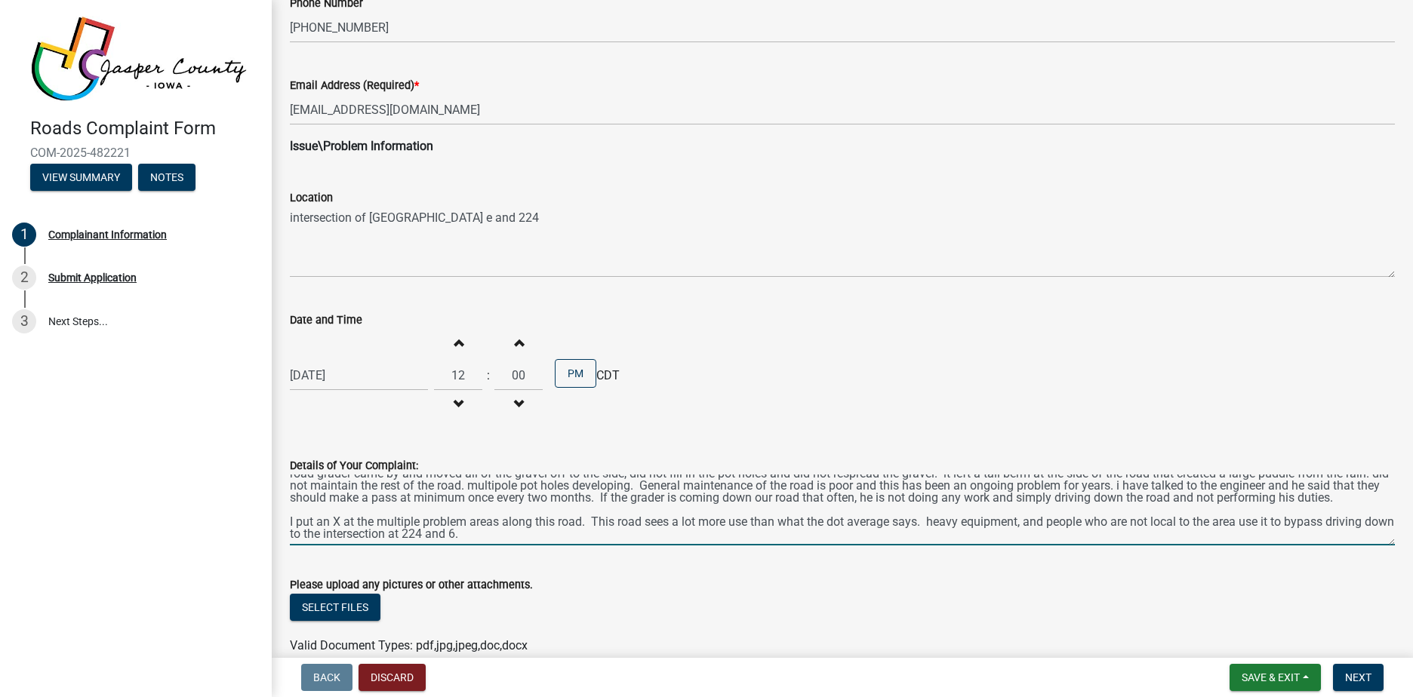
click at [285, 525] on div "Details of Your Complaint: road grader came by and moved all of the gravel off …" at bounding box center [843, 491] width 1128 height 110
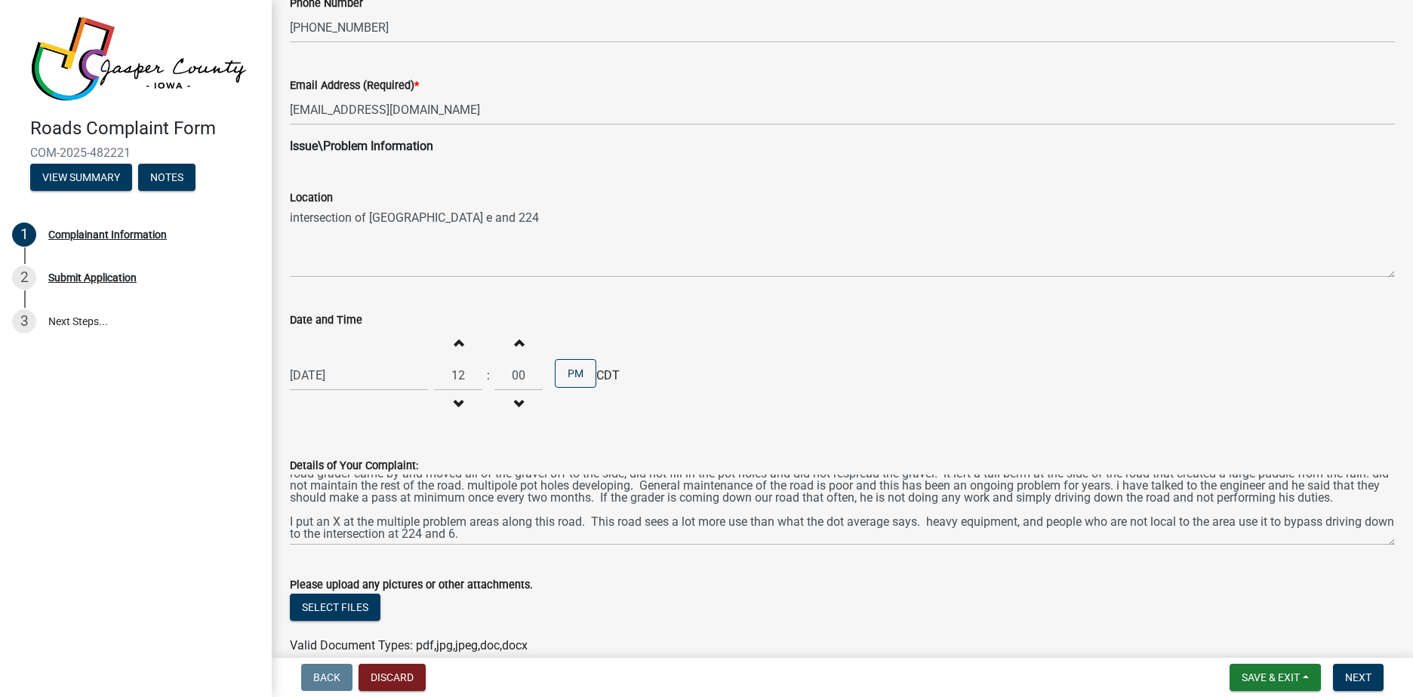
click at [289, 528] on div "Details of Your Complaint: road grader came by and moved all of the gravel off …" at bounding box center [843, 491] width 1128 height 110
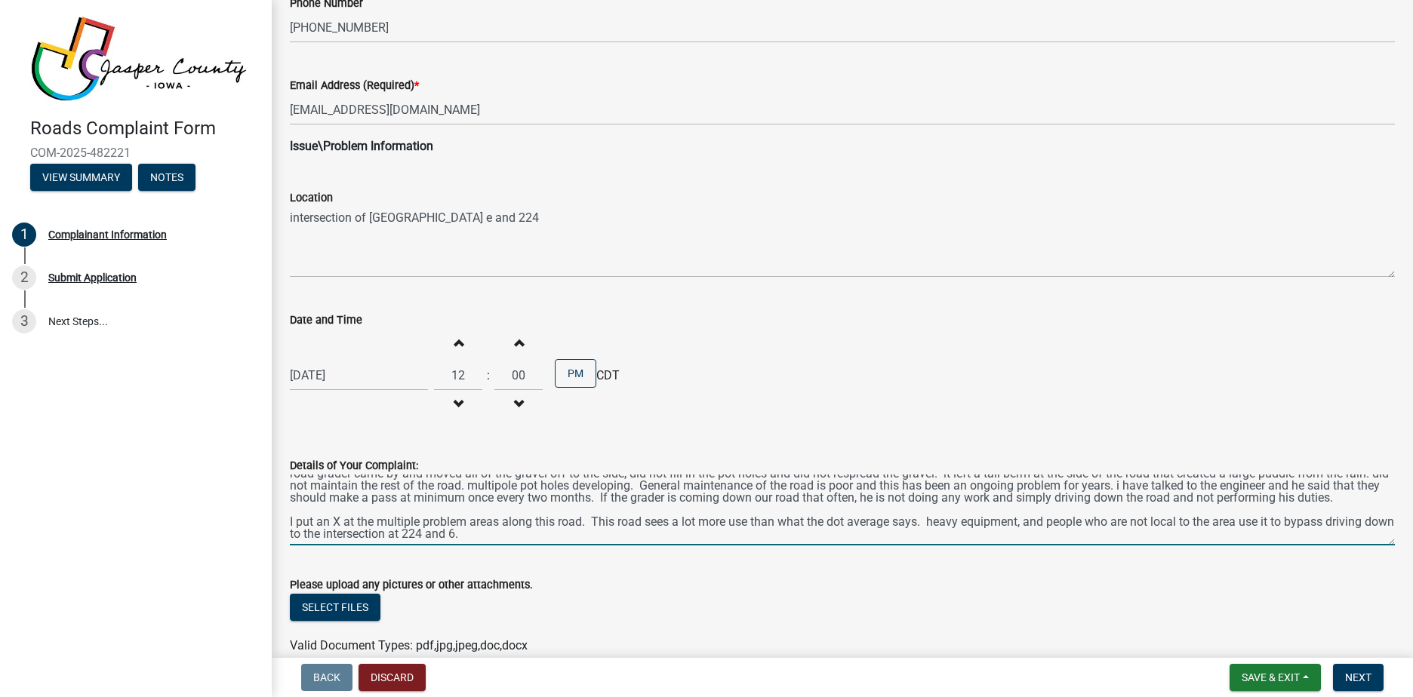
click at [291, 528] on textarea "road grader came by and moved all of the gravel off to the side, did not fill i…" at bounding box center [842, 510] width 1105 height 71
click at [289, 526] on div "Details of Your Complaint: road grader came by and moved all of the gravel off …" at bounding box center [843, 491] width 1128 height 110
click at [497, 539] on textarea "road grader came by and moved all of the gravel off to the side, did not fill i…" at bounding box center [842, 510] width 1105 height 71
click at [290, 525] on textarea "road grader came by and moved all of the gravel off to the side, did not fill i…" at bounding box center [842, 510] width 1105 height 71
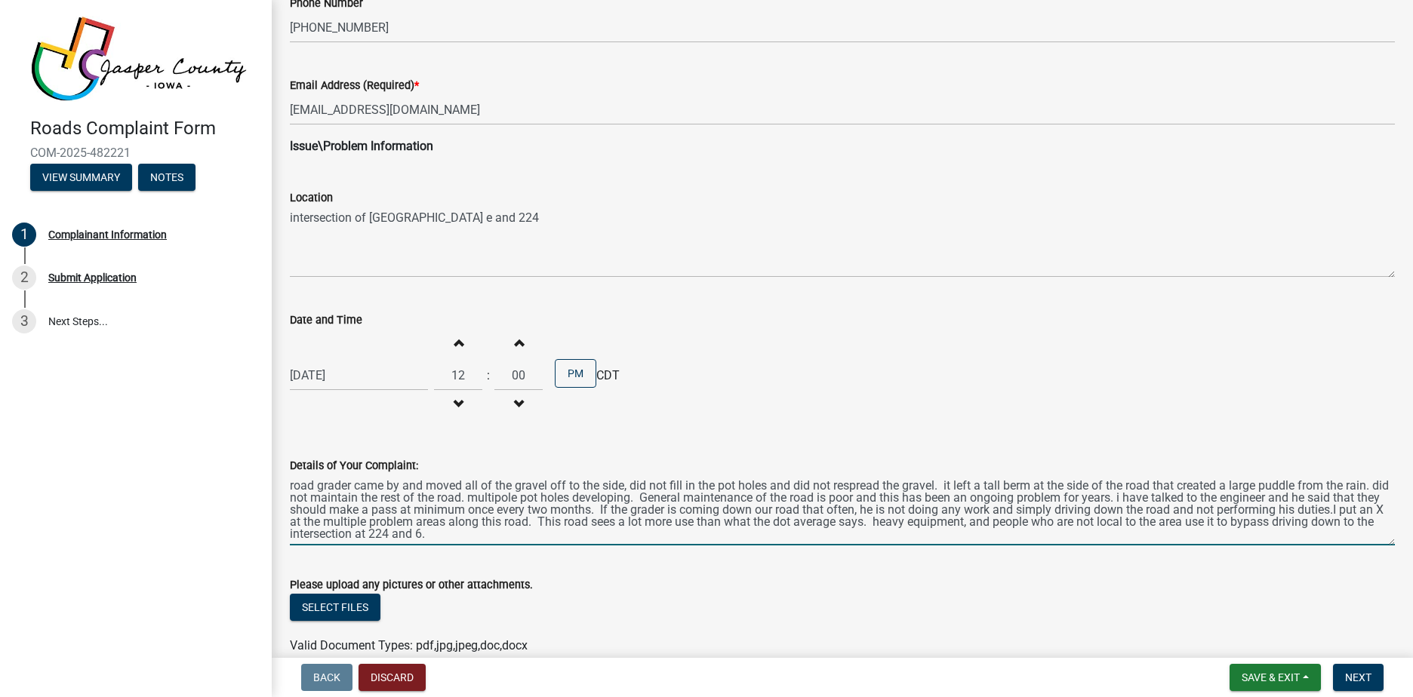
scroll to position [0, 0]
click at [934, 519] on textarea "road grader came by and moved all of the gravel off to the side, did not fill i…" at bounding box center [842, 510] width 1105 height 71
click at [928, 519] on textarea "road grader came by and moved all of the gravel off to the side, did not fill i…" at bounding box center [842, 510] width 1105 height 71
click at [509, 534] on textarea "road grader came by and moved all of the gravel off to the side, did not fill i…" at bounding box center [842, 510] width 1105 height 71
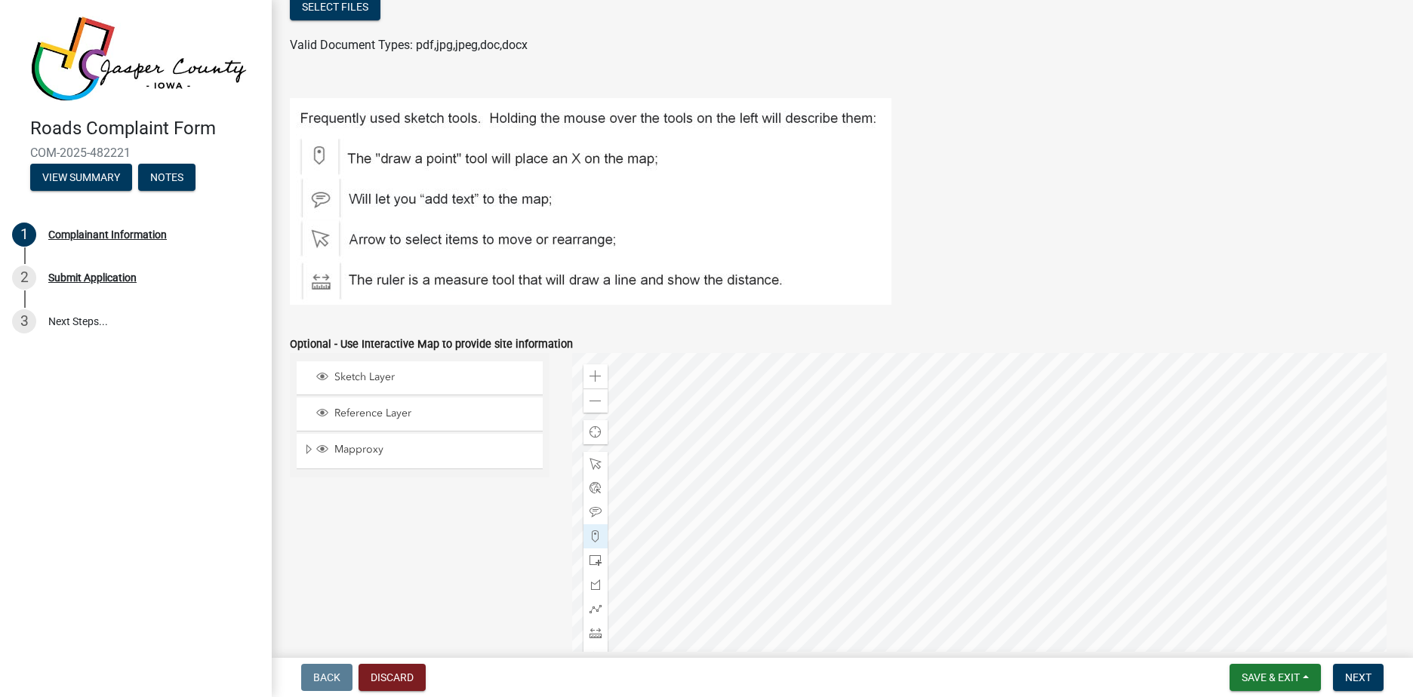
scroll to position [1119, 0]
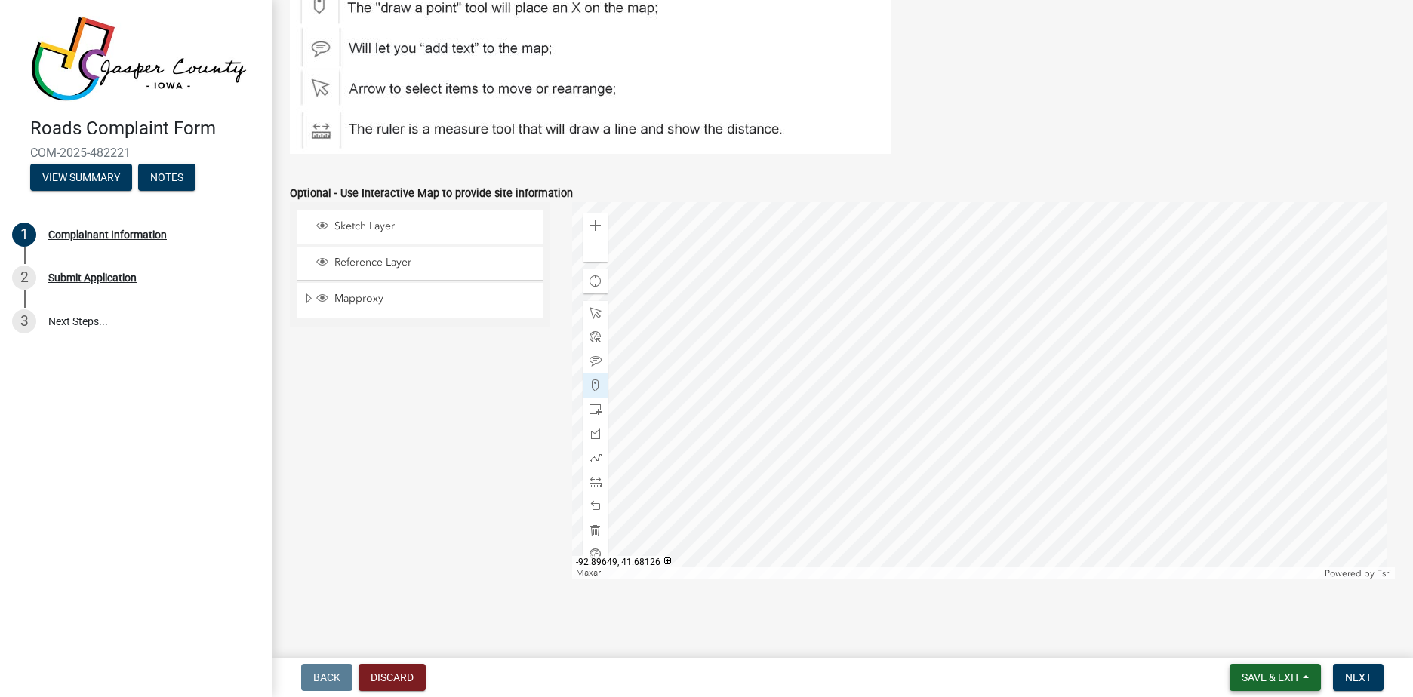
type textarea "road grader came by and moved all of the gravel off to the side, did not fill i…"
click at [1277, 674] on span "Save & Exit" at bounding box center [1271, 678] width 58 height 12
click at [1348, 636] on main "Complainant Information IF THIS IS AN EMERGENCY, PLEASE CALL 911!!! Items repor…" at bounding box center [842, 326] width 1141 height 652
click at [1354, 682] on span "Next" at bounding box center [1358, 678] width 26 height 12
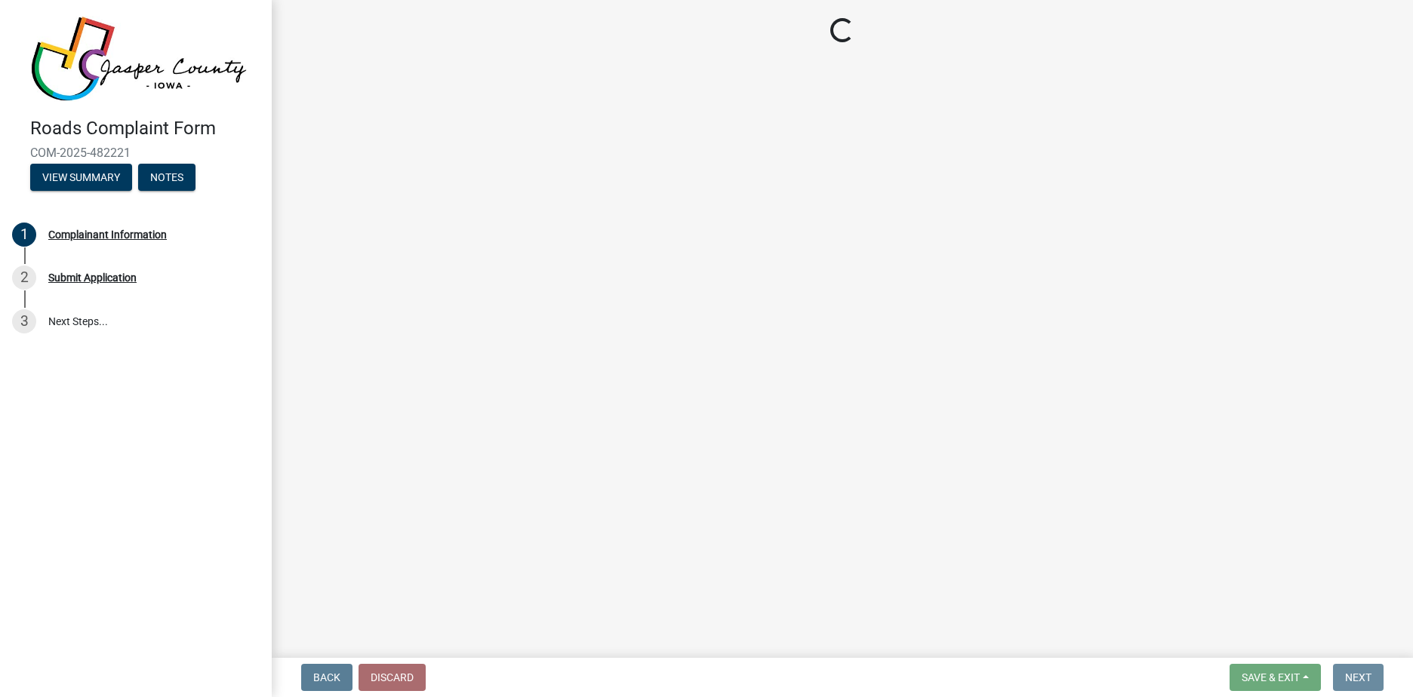
scroll to position [0, 0]
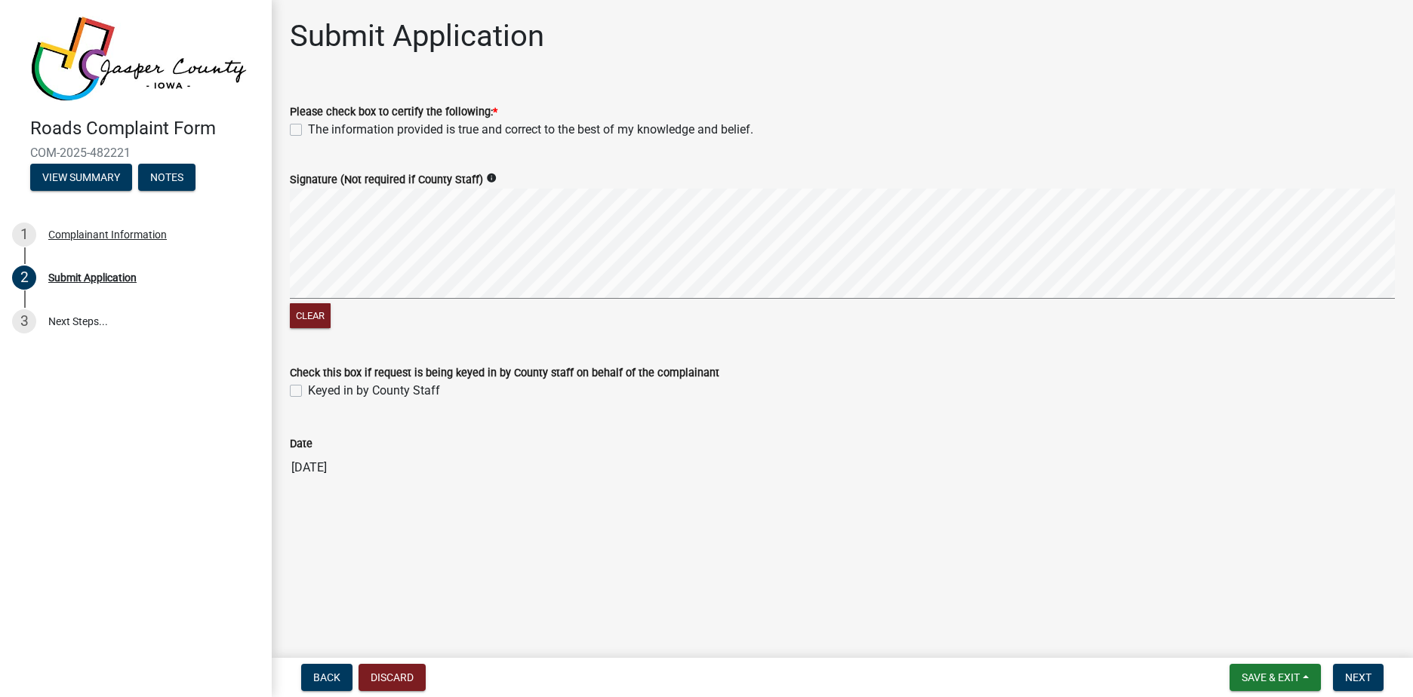
click at [308, 129] on label "The information provided is true and correct to the best of my knowledge and be…" at bounding box center [530, 130] width 445 height 18
click at [308, 129] on input "The information provided is true and correct to the best of my knowledge and be…" at bounding box center [313, 126] width 10 height 10
checkbox input "true"
click at [1350, 676] on span "Next" at bounding box center [1358, 678] width 26 height 12
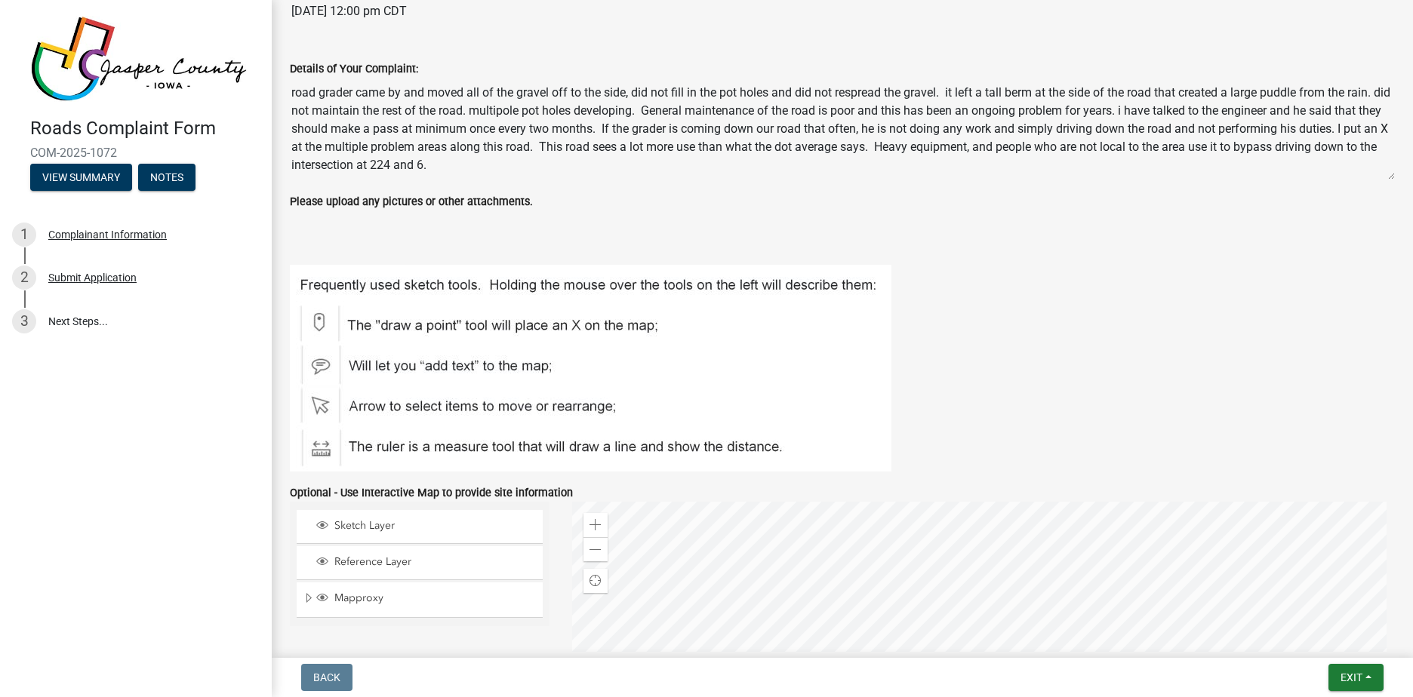
scroll to position [830, 0]
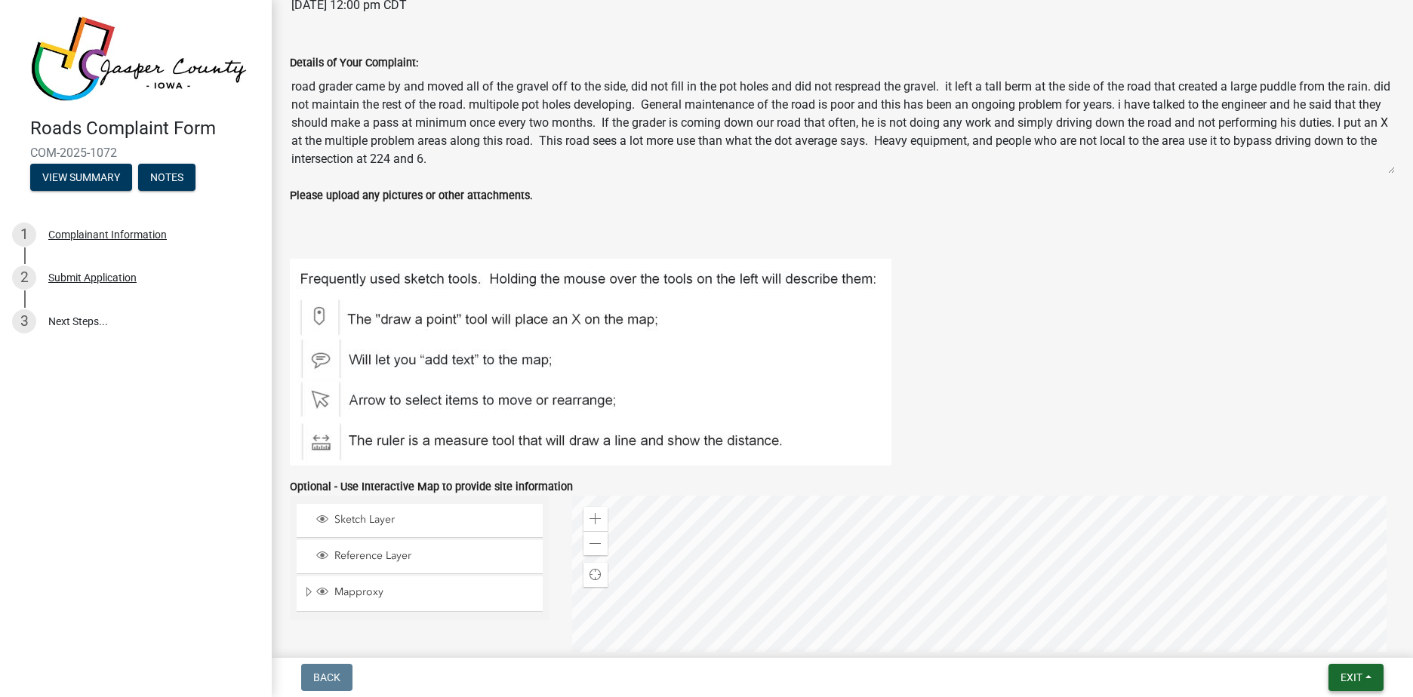
click at [1355, 679] on span "Exit" at bounding box center [1351, 678] width 22 height 12
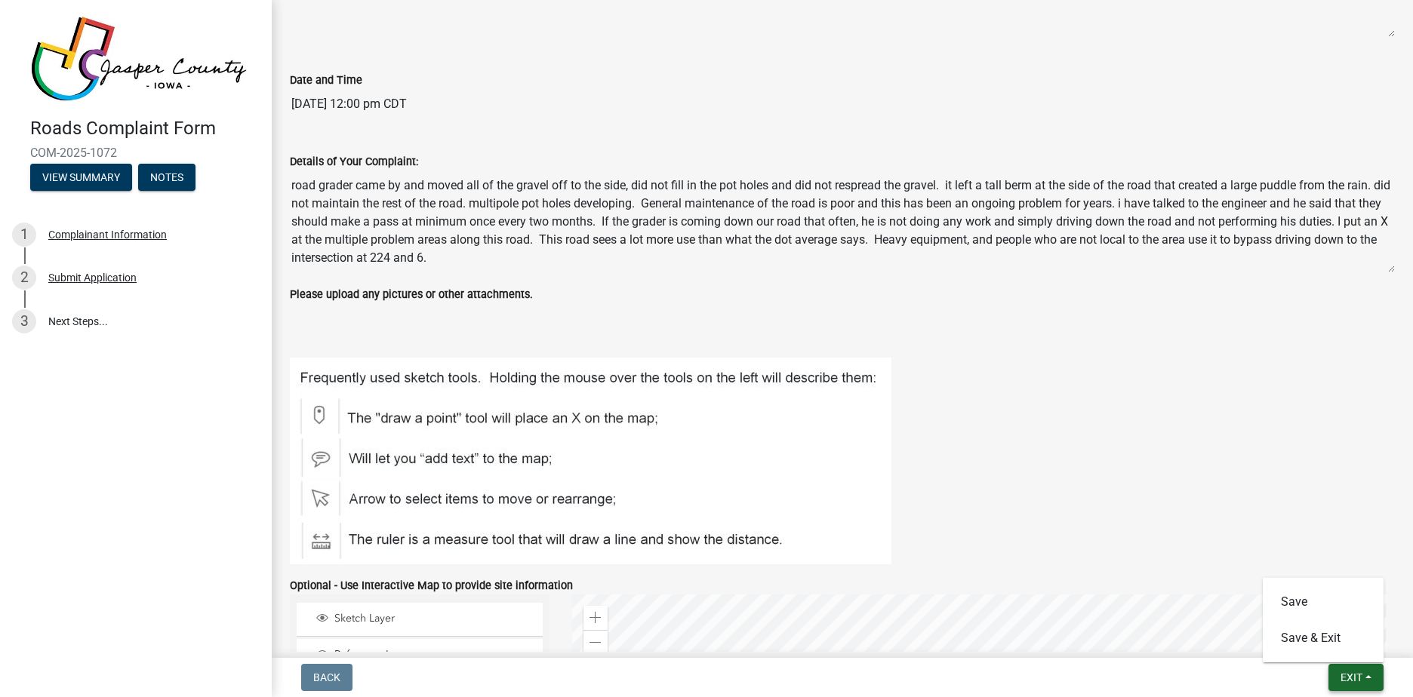
scroll to position [528, 0]
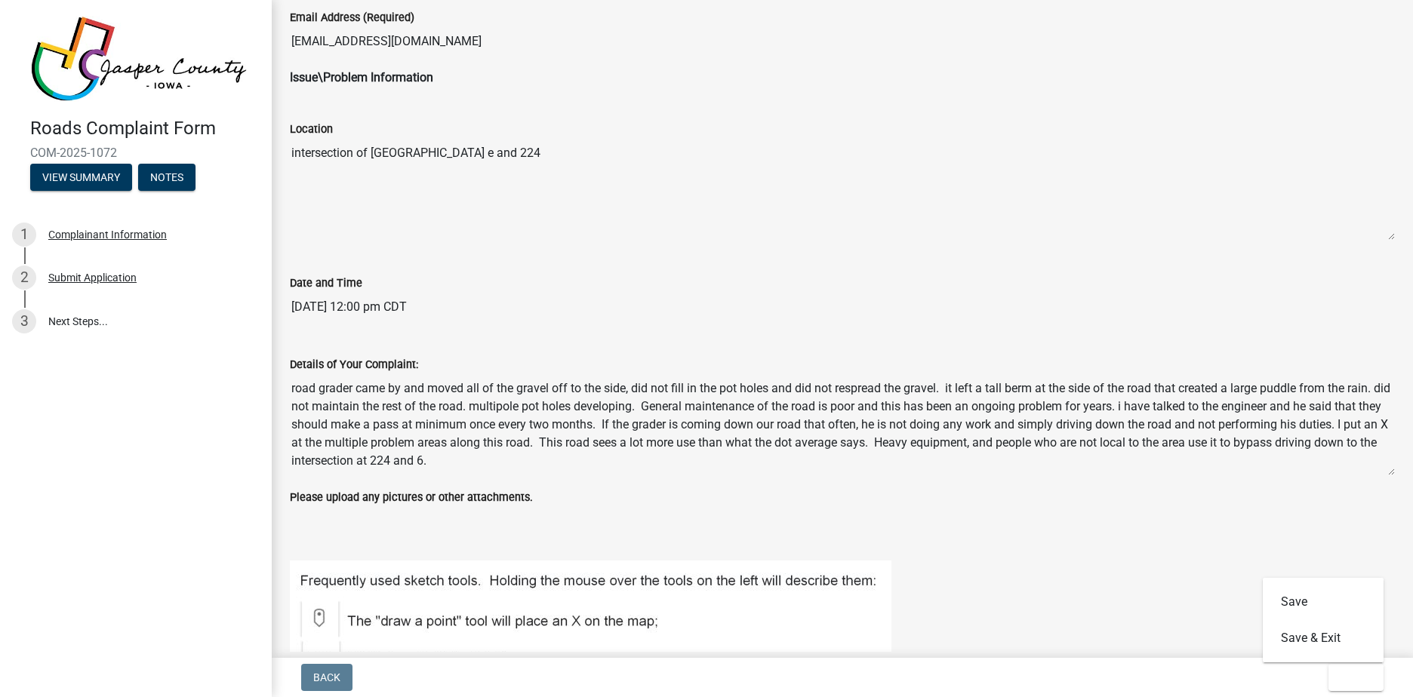
drag, startPoint x: 697, startPoint y: 431, endPoint x: 645, endPoint y: 397, distance: 61.5
click at [697, 429] on textarea "road grader came by and moved all of the gravel off to the side, did not fill i…" at bounding box center [842, 425] width 1105 height 103
click at [578, 391] on textarea "road grader came by and moved all of the gravel off to the side, did not fill i…" at bounding box center [842, 425] width 1105 height 103
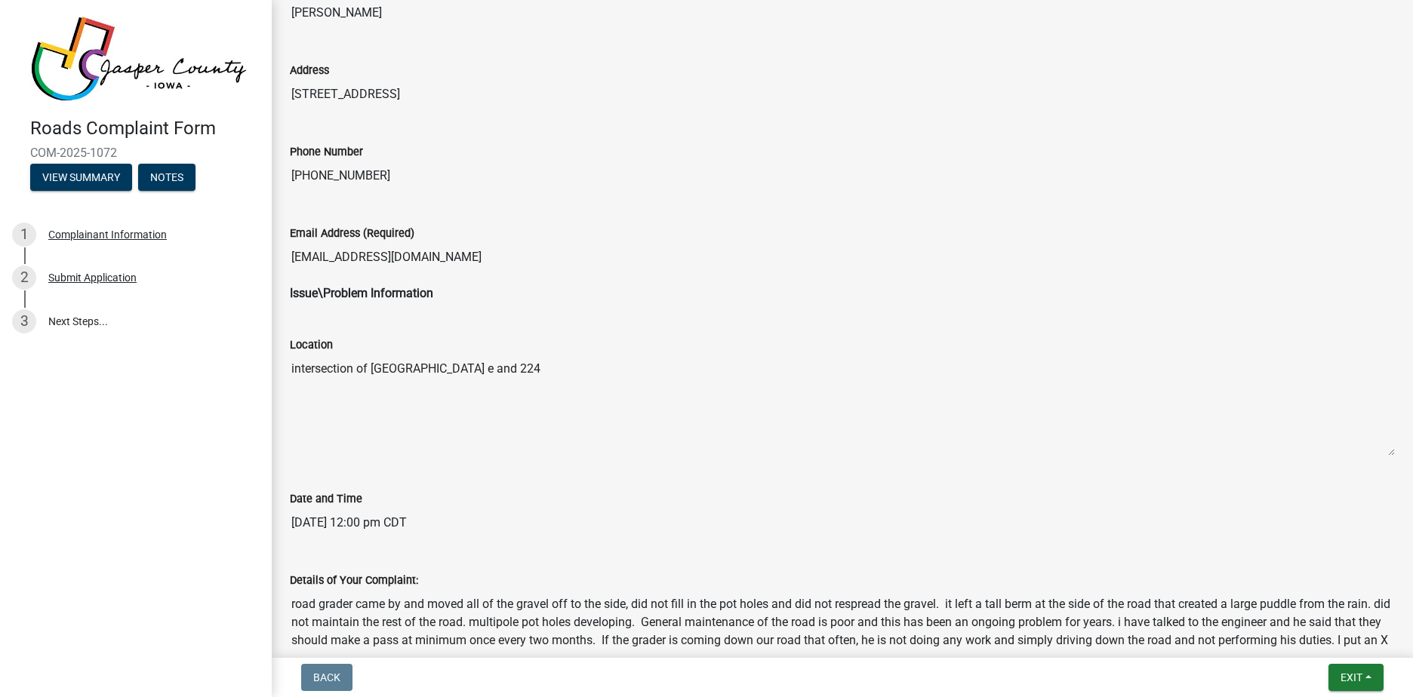
scroll to position [310, 0]
click at [568, 629] on textarea "road grader came by and moved all of the gravel off to the side, did not fill i…" at bounding box center [842, 643] width 1105 height 103
drag, startPoint x: 568, startPoint y: 629, endPoint x: 488, endPoint y: 629, distance: 80.8
click at [521, 624] on textarea "road grader came by and moved all of the gravel off to the side, did not fill i…" at bounding box center [842, 643] width 1105 height 103
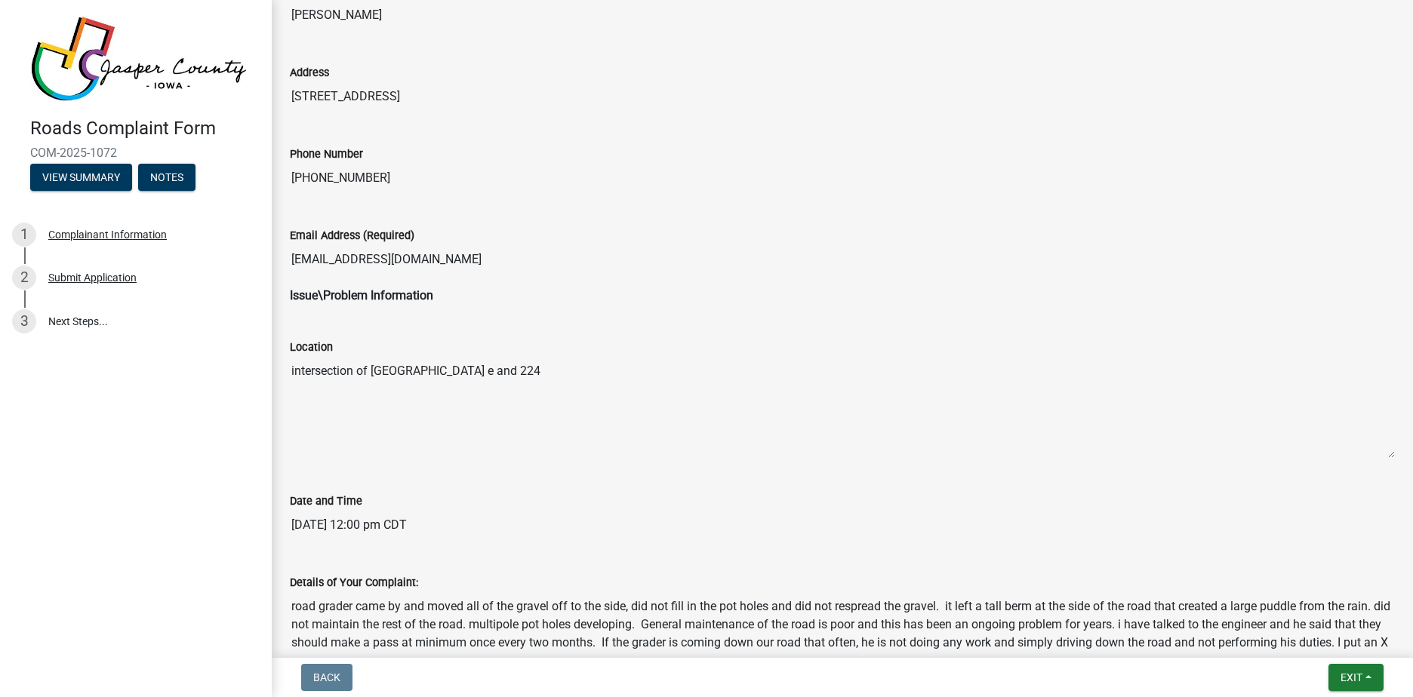
scroll to position [612, 0]
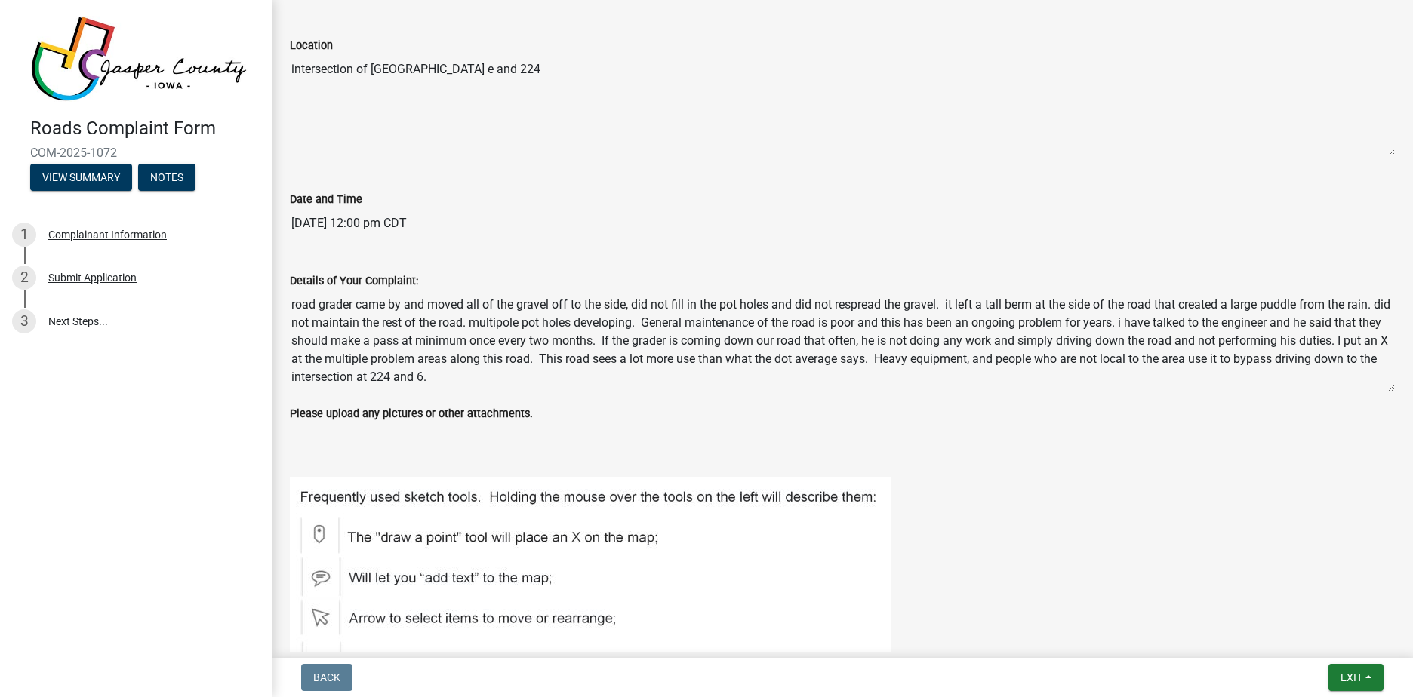
click at [513, 327] on textarea "road grader came by and moved all of the gravel off to the side, did not fill i…" at bounding box center [842, 341] width 1105 height 103
click at [513, 326] on textarea "road grader came by and moved all of the gravel off to the side, did not fill i…" at bounding box center [842, 341] width 1105 height 103
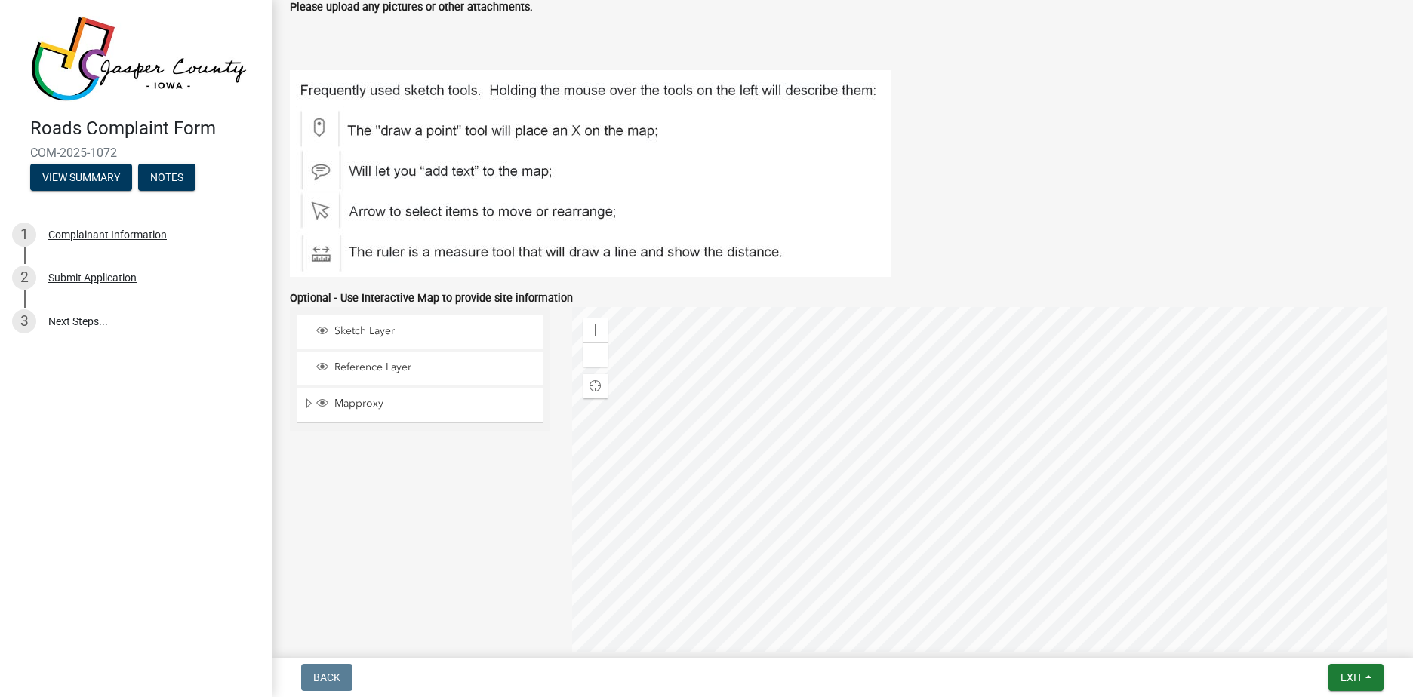
scroll to position [1140, 0]
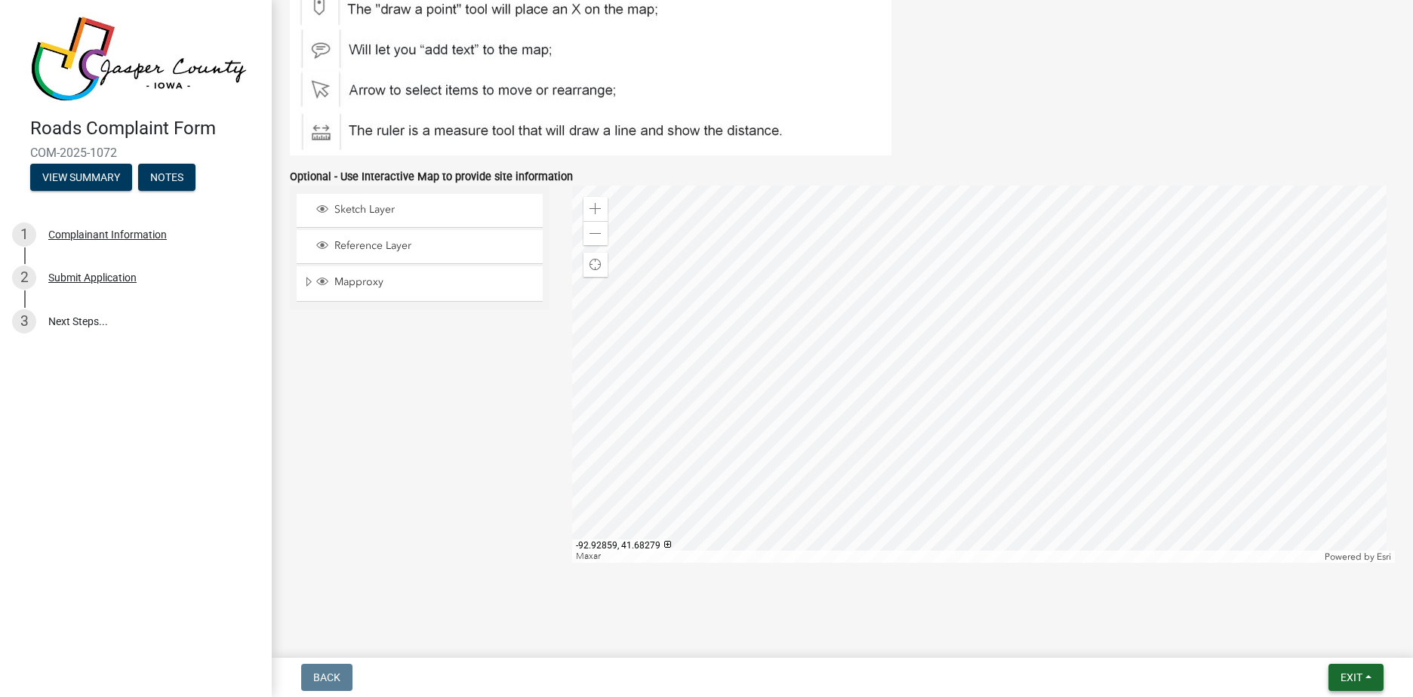
click at [1350, 685] on button "Exit" at bounding box center [1355, 677] width 55 height 27
click at [874, 611] on main "Submitted Thank you for submitting your information. You may view the submitted…" at bounding box center [842, 326] width 1141 height 652
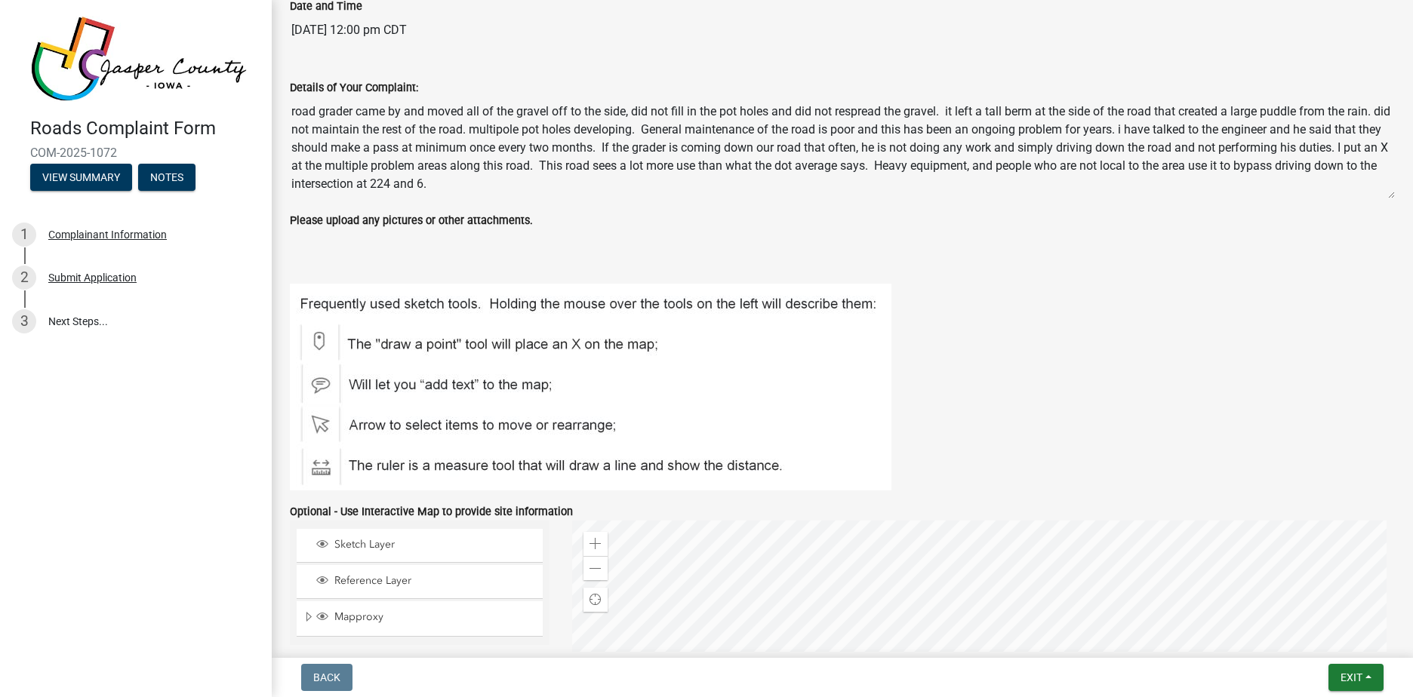
scroll to position [763, 0]
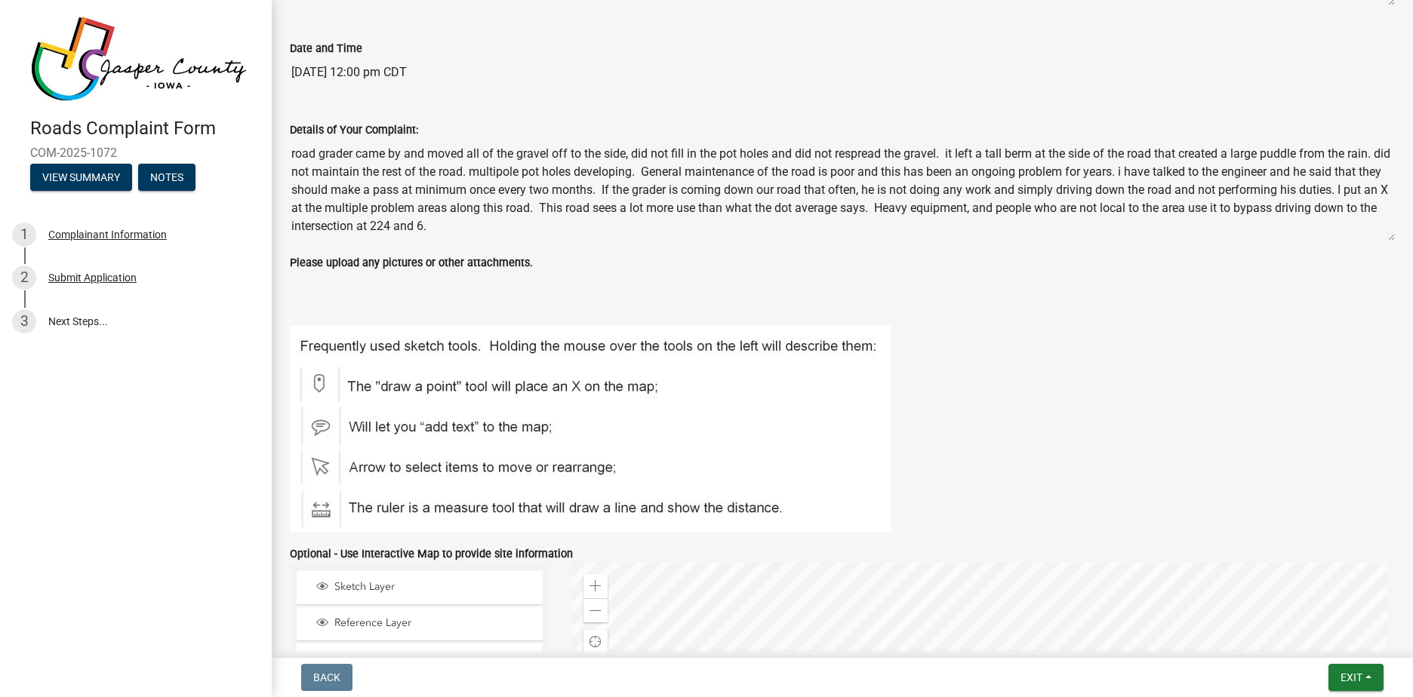
click at [501, 198] on textarea "road grader came by and moved all of the gravel off to the side, did not fill i…" at bounding box center [842, 190] width 1105 height 103
click at [496, 189] on textarea "road grader came by and moved all of the gravel off to the side, did not fill i…" at bounding box center [842, 190] width 1105 height 103
click at [495, 189] on textarea "road grader came by and moved all of the gravel off to the side, did not fill i…" at bounding box center [842, 190] width 1105 height 103
drag, startPoint x: 493, startPoint y: 189, endPoint x: 457, endPoint y: 189, distance: 35.5
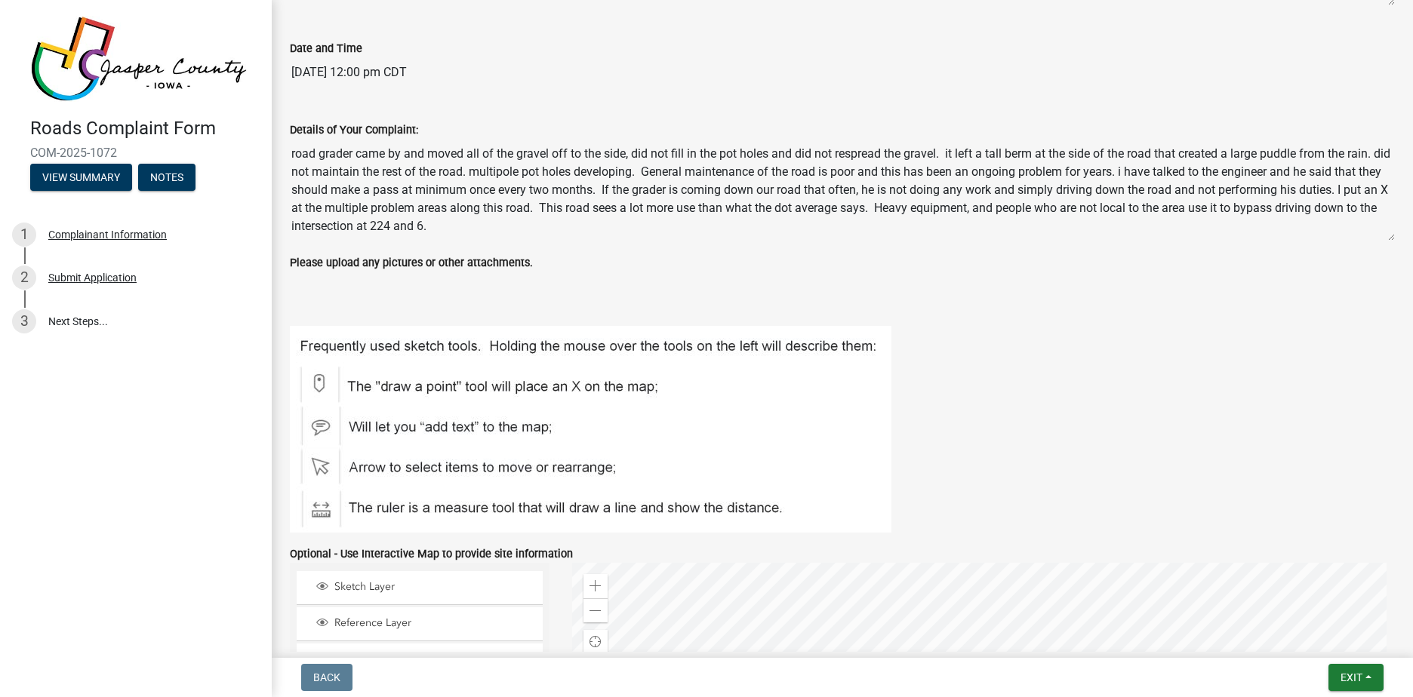
click at [457, 189] on textarea "road grader came by and moved all of the gravel off to the side, did not fill i…" at bounding box center [842, 190] width 1105 height 103
drag, startPoint x: 524, startPoint y: 170, endPoint x: 530, endPoint y: 176, distance: 8.5
click at [530, 176] on textarea "road grader came by and moved all of the gravel off to the side, did not fill i…" at bounding box center [842, 190] width 1105 height 103
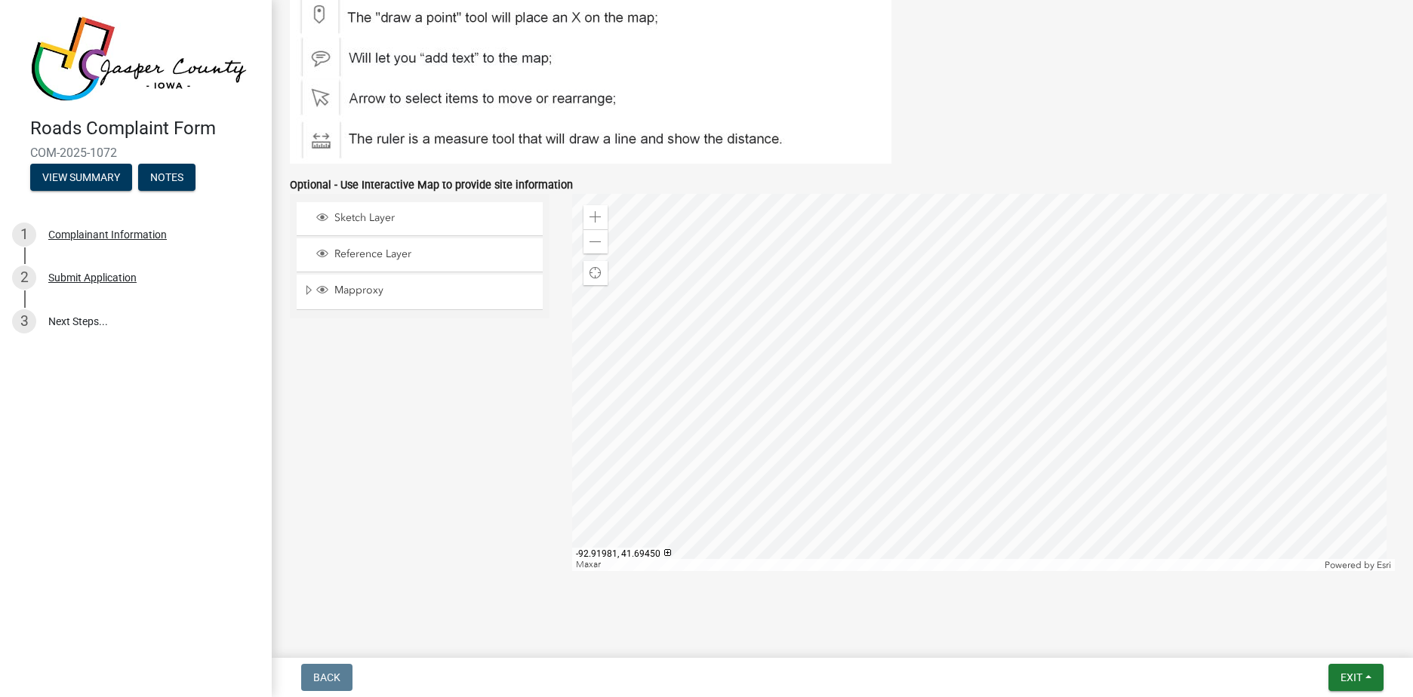
scroll to position [1140, 0]
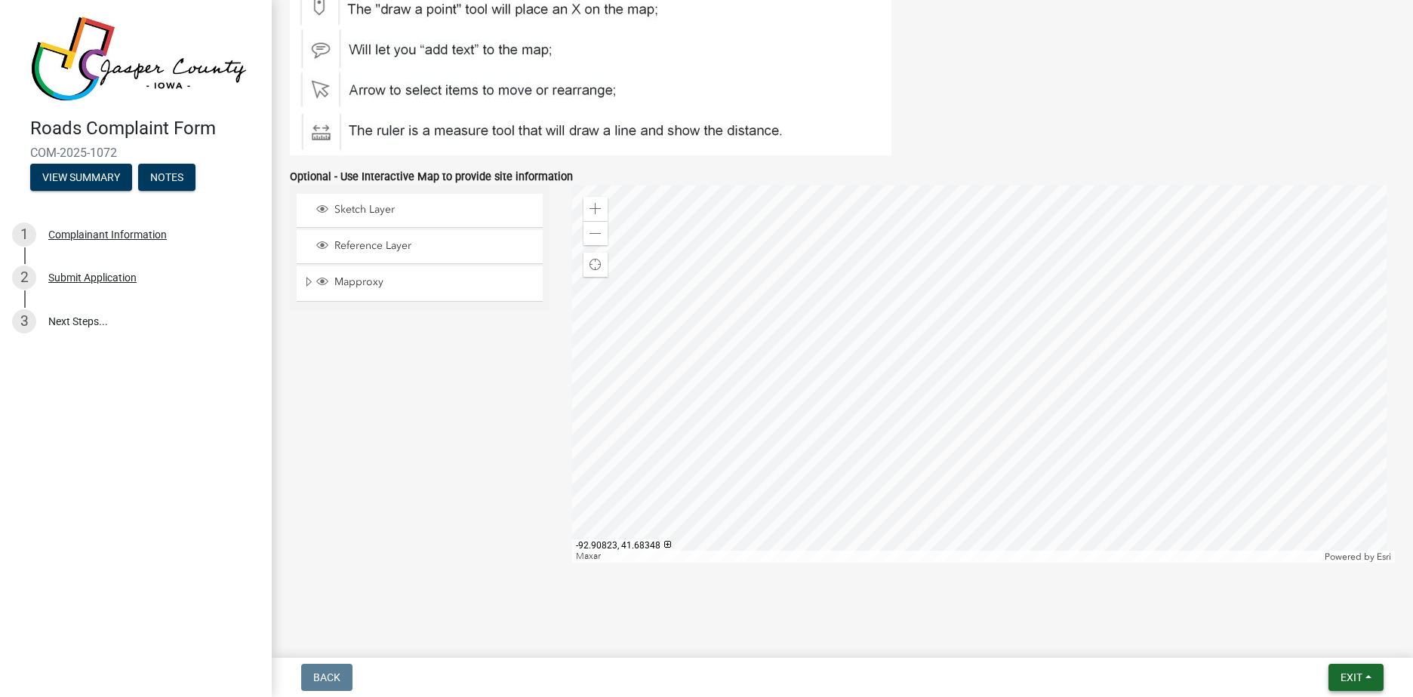
click at [1362, 676] on span "Exit" at bounding box center [1351, 678] width 22 height 12
click at [1330, 638] on button "Save & Exit" at bounding box center [1323, 638] width 121 height 36
